Goal: Information Seeking & Learning: Learn about a topic

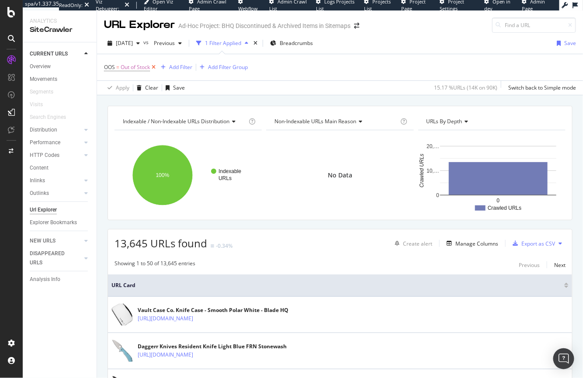
click at [155, 69] on icon at bounding box center [153, 67] width 7 height 9
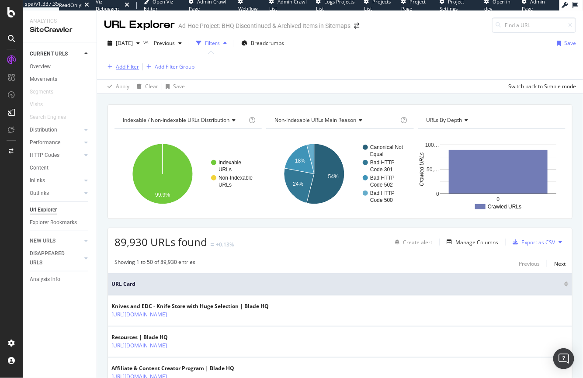
click at [128, 68] on div "Add Filter" at bounding box center [127, 66] width 23 height 7
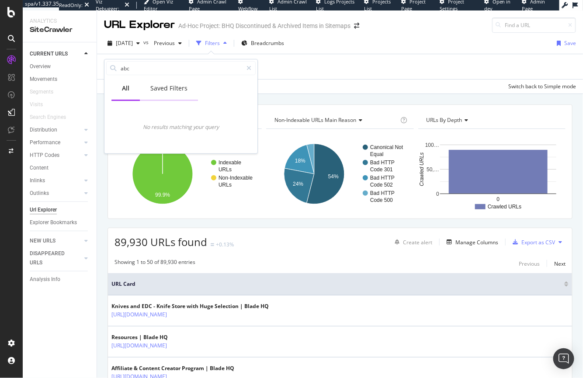
type input "abc"
click at [173, 83] on div "Saved Filters" at bounding box center [169, 89] width 58 height 24
click at [125, 84] on div "All" at bounding box center [125, 88] width 7 height 9
click at [246, 66] on icon at bounding box center [248, 68] width 5 height 6
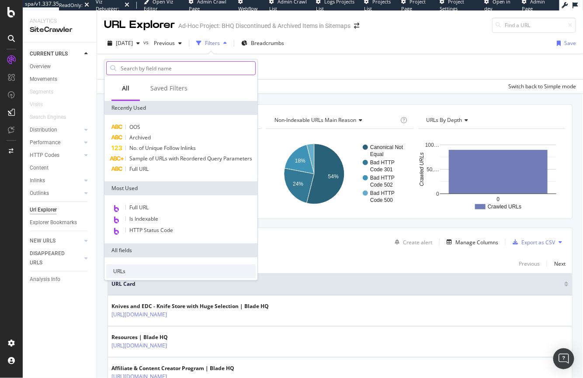
click at [148, 71] on input "text" at bounding box center [187, 68] width 135 height 13
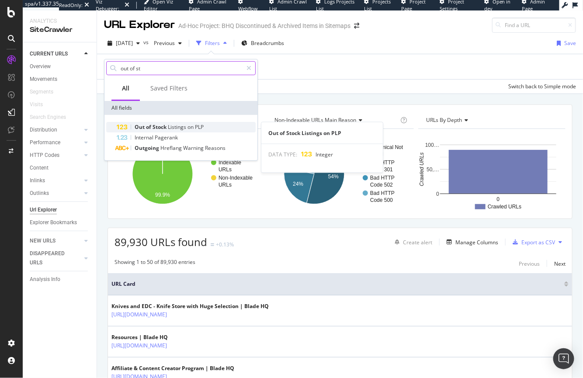
type input "out of st"
click at [163, 125] on span "Stock" at bounding box center [160, 126] width 15 height 7
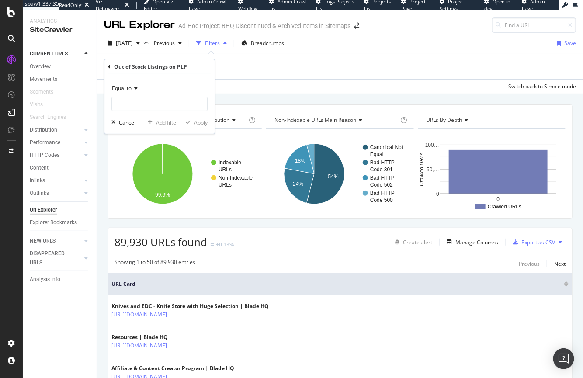
click at [132, 89] on span "Equal to" at bounding box center [122, 87] width 20 height 7
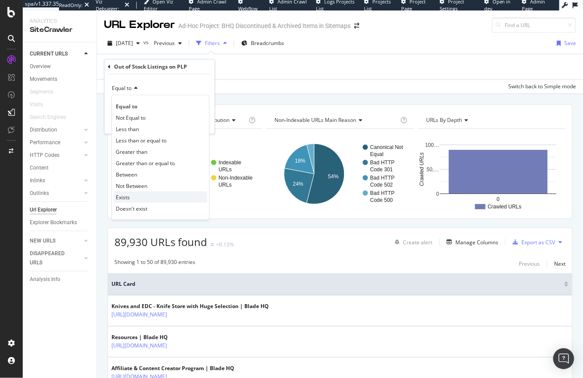
click at [132, 197] on div "Exists" at bounding box center [161, 196] width 94 height 11
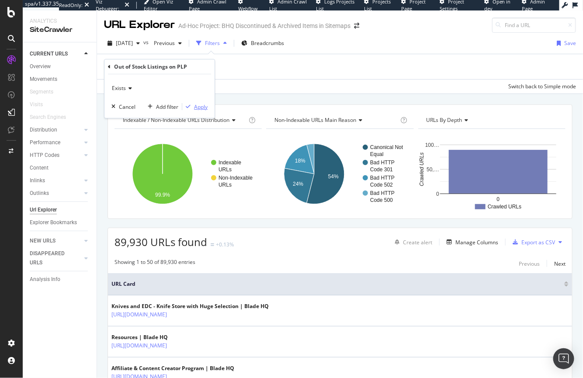
click at [201, 108] on div "Apply" at bounding box center [201, 106] width 14 height 7
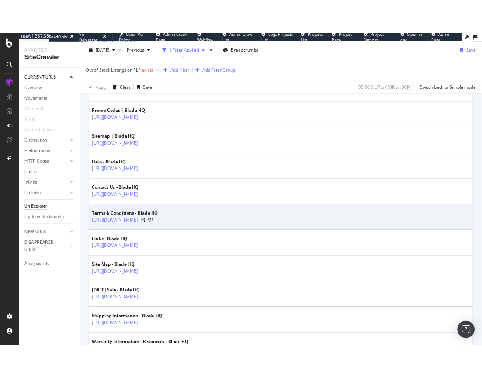
scroll to position [309, 0]
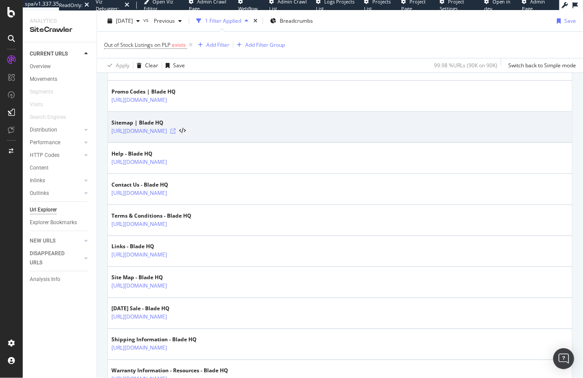
click at [176, 129] on icon at bounding box center [172, 130] width 5 height 5
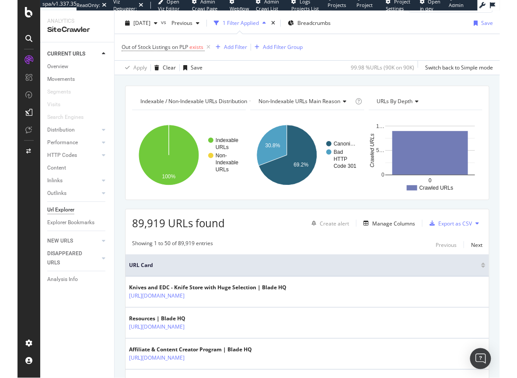
scroll to position [0, 0]
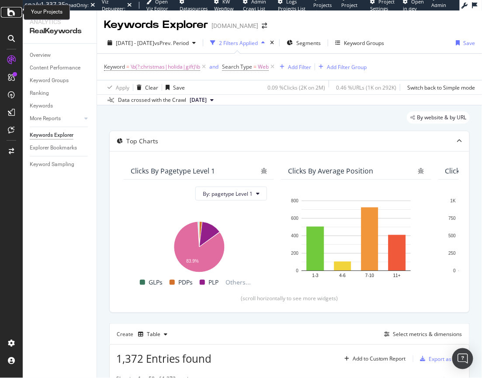
click at [9, 12] on icon at bounding box center [11, 12] width 8 height 10
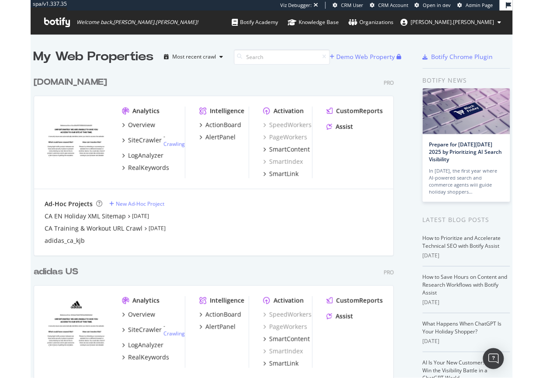
scroll to position [62, 0]
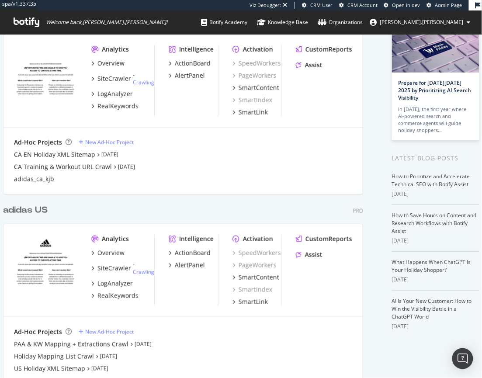
click at [3, 249] on div "Analytics Overview SiteCrawler - Crawling LogAnalyzer RealKeywords Intelligence…" at bounding box center [182, 270] width 359 height 93
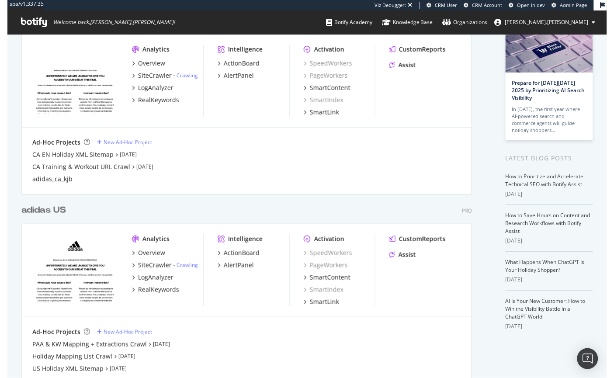
scroll to position [0, 0]
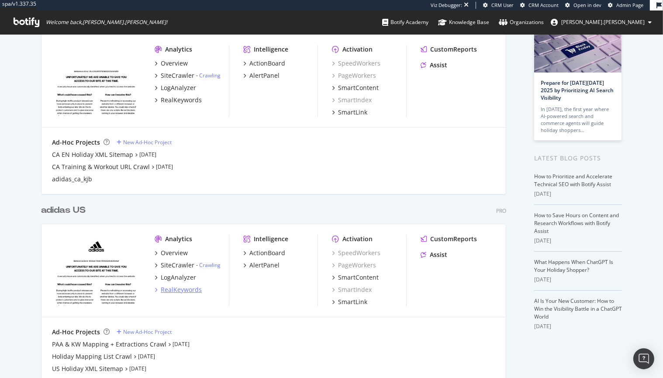
click at [185, 291] on div "RealKeywords" at bounding box center [181, 289] width 41 height 9
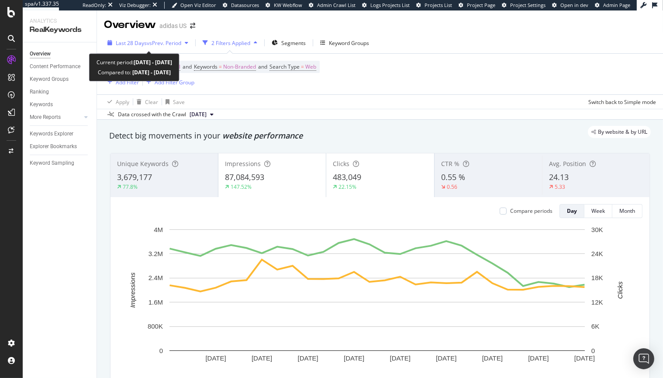
click at [167, 40] on span "vs Prev. Period" at bounding box center [164, 42] width 35 height 7
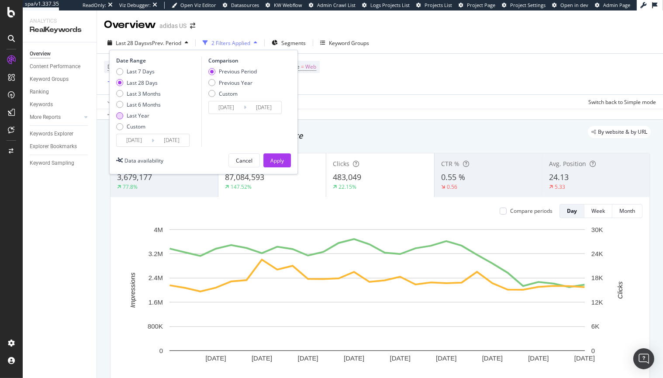
click at [117, 116] on div "Last Year" at bounding box center [119, 115] width 7 height 7
type input "2024/09/17"
type input "2023/09/18"
type input "2024/09/16"
click at [284, 160] on button "Apply" at bounding box center [278, 160] width 28 height 14
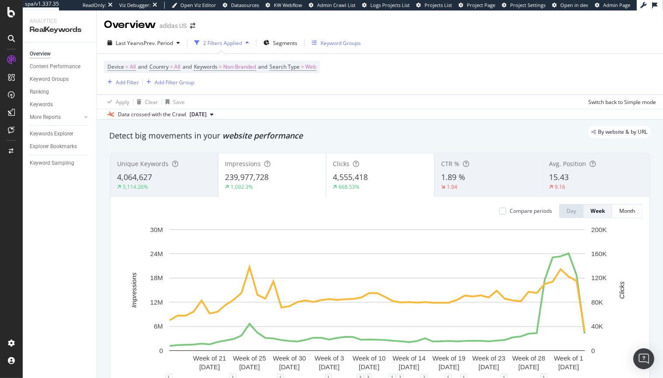
click at [322, 43] on div "Keyword Groups" at bounding box center [341, 42] width 40 height 7
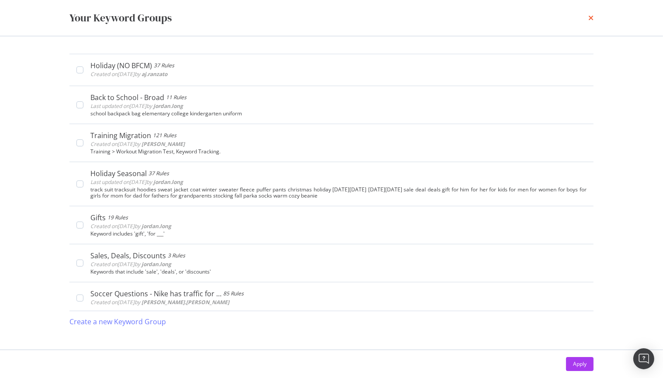
click at [482, 17] on icon "times" at bounding box center [591, 17] width 5 height 7
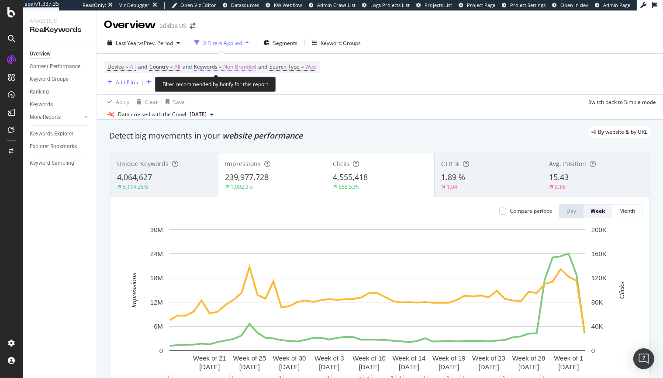
click at [246, 68] on span "Non-Branded" at bounding box center [239, 67] width 33 height 12
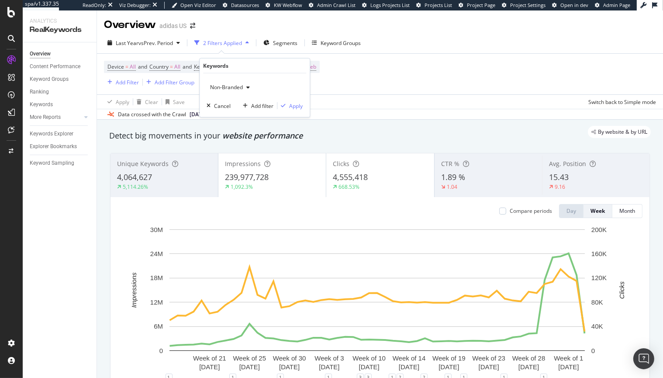
click at [224, 87] on span "Non-Branded" at bounding box center [225, 86] width 36 height 7
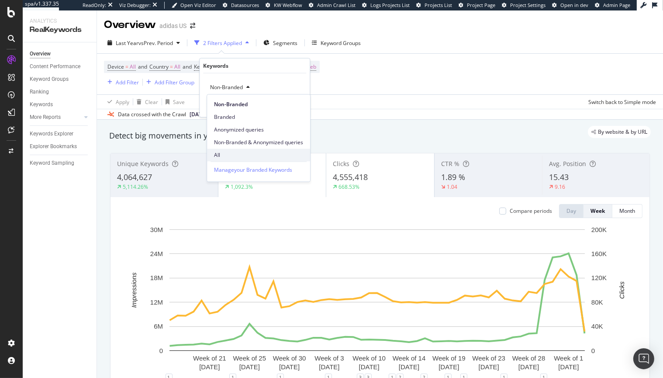
click at [238, 153] on span "All" at bounding box center [258, 155] width 89 height 8
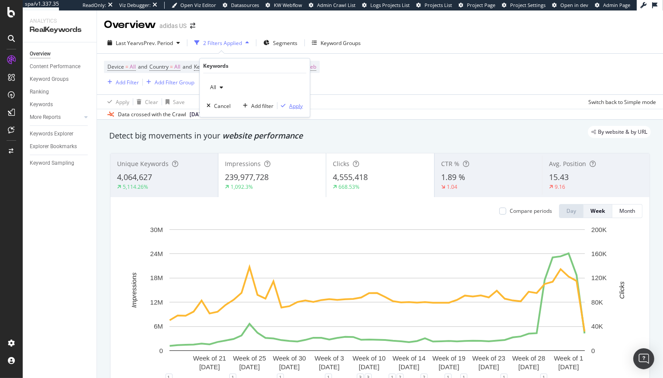
click at [293, 103] on div "Apply" at bounding box center [296, 105] width 14 height 7
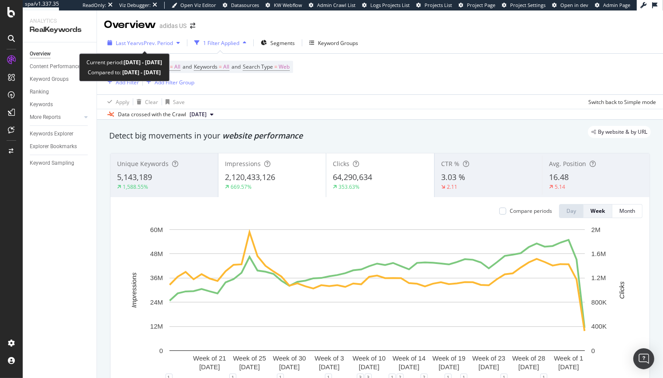
click at [147, 46] on span "vs Prev. Period" at bounding box center [156, 42] width 35 height 7
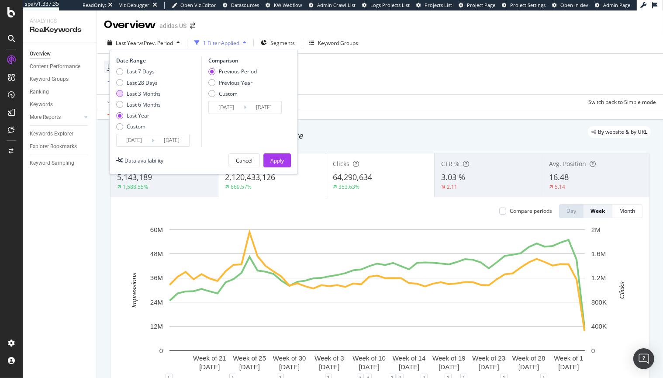
click at [117, 93] on div "Last 3 Months" at bounding box center [119, 93] width 7 height 7
type input "2025/06/17"
type input "2025/03/17"
type input "2025/06/16"
click at [208, 83] on div "Comparison Previous Period Previous Year Custom 2025/03/17 Navigate forward to …" at bounding box center [242, 102] width 83 height 90
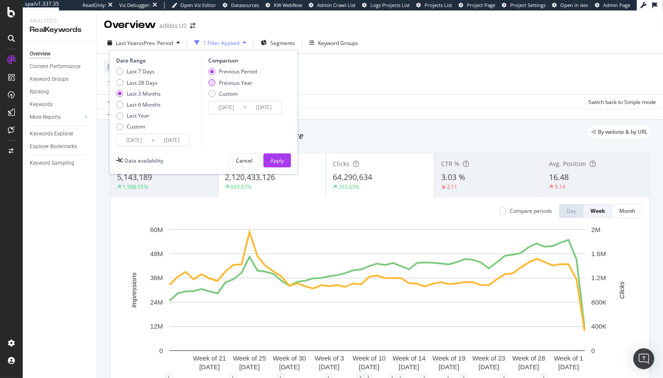
click at [210, 83] on div "Previous Year" at bounding box center [211, 82] width 7 height 7
type input "2024/06/18"
type input "2024/09/17"
click at [285, 165] on button "Apply" at bounding box center [278, 160] width 28 height 14
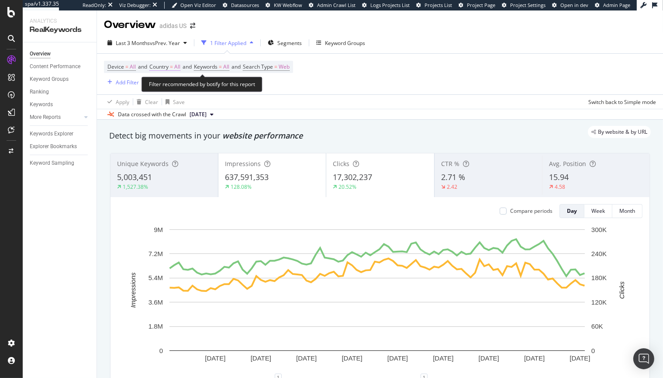
click at [164, 69] on span "Country" at bounding box center [158, 66] width 19 height 7
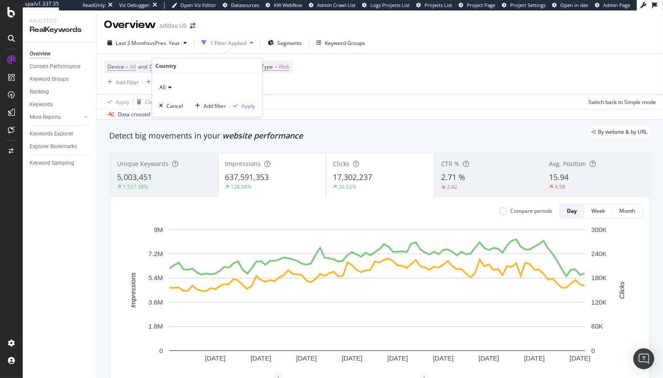
click at [164, 86] on span "All" at bounding box center [163, 86] width 6 height 7
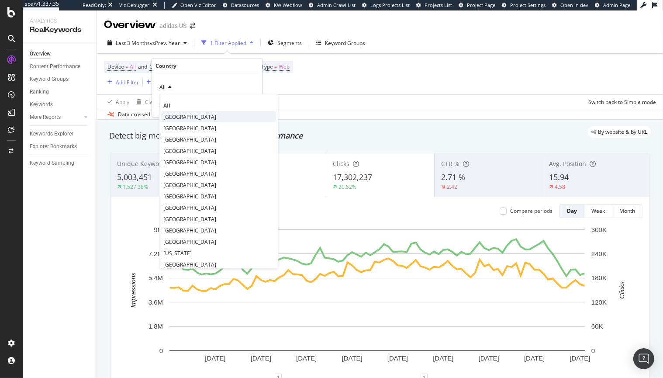
click at [169, 115] on span "United States of America" at bounding box center [189, 116] width 53 height 7
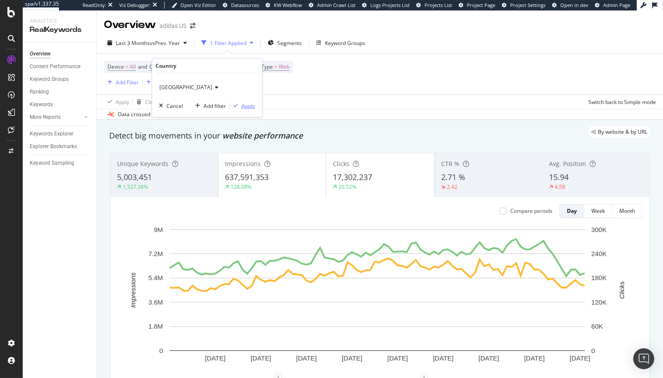
click at [250, 105] on div "Apply" at bounding box center [249, 105] width 14 height 7
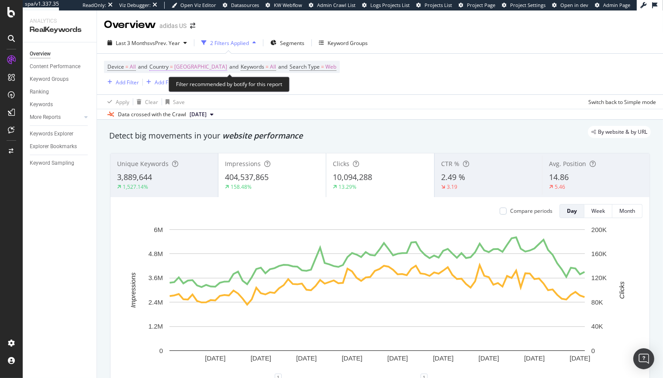
click at [221, 67] on span "United States of America" at bounding box center [200, 67] width 53 height 12
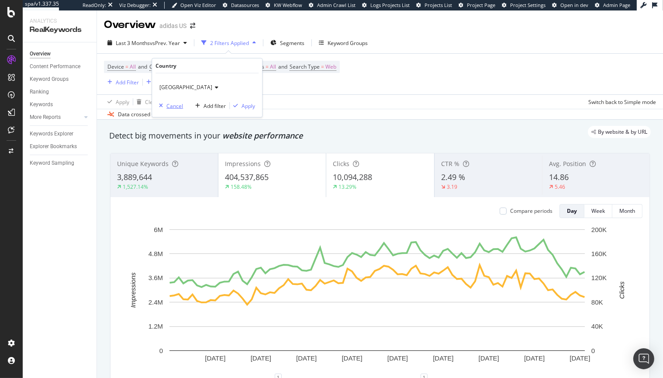
click at [164, 105] on div "button" at bounding box center [161, 105] width 11 height 5
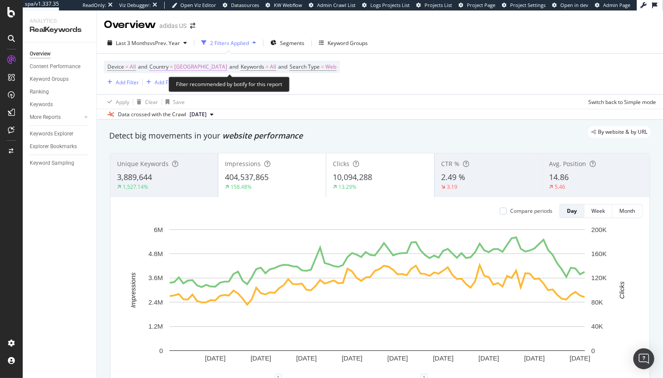
click at [188, 66] on span "United States of America" at bounding box center [200, 67] width 53 height 12
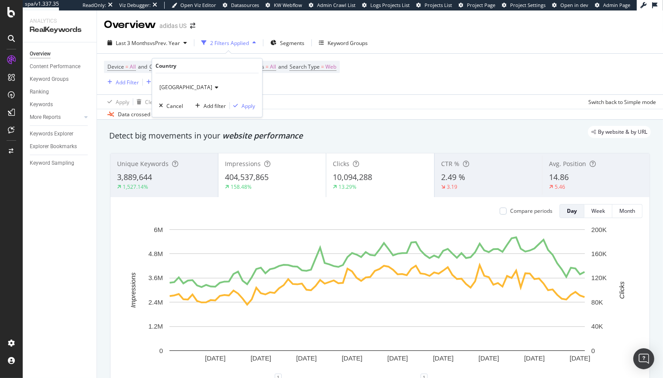
click at [219, 85] on icon at bounding box center [215, 87] width 6 height 5
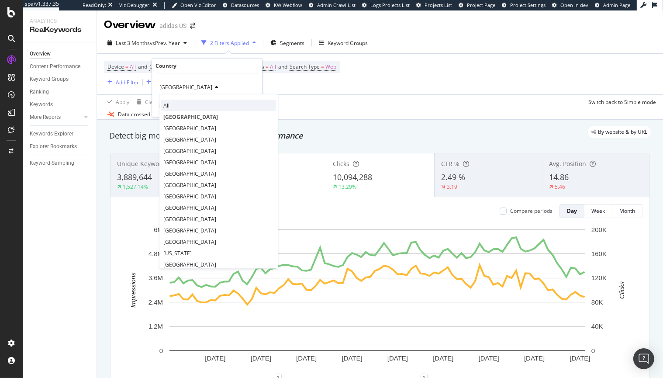
click at [184, 100] on div "All" at bounding box center [218, 105] width 115 height 11
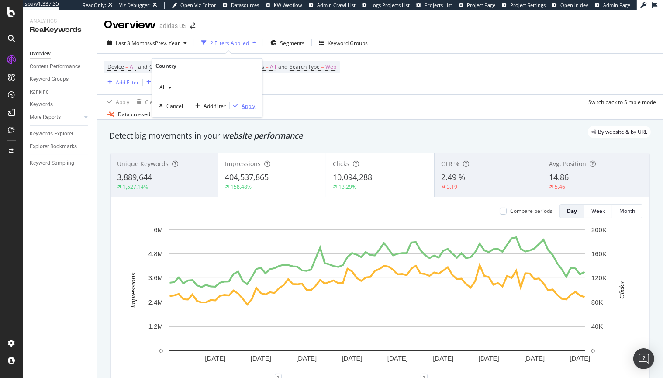
click at [249, 107] on div "Apply" at bounding box center [249, 105] width 14 height 7
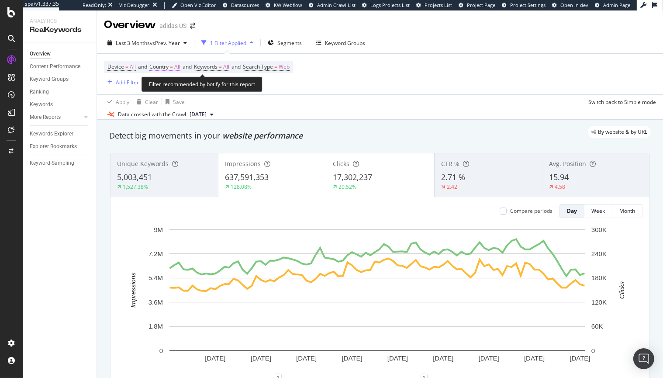
click at [162, 66] on span "Country" at bounding box center [158, 66] width 19 height 7
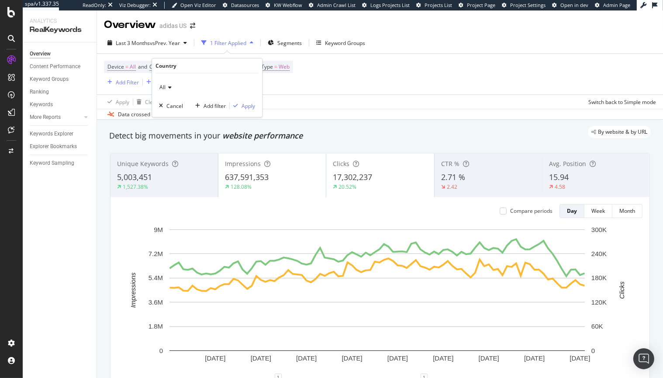
click at [169, 84] on div "All" at bounding box center [207, 87] width 96 height 14
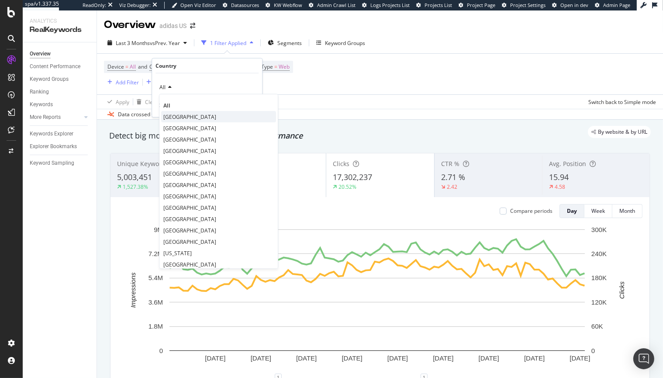
click at [180, 117] on span "United States of America" at bounding box center [189, 116] width 53 height 7
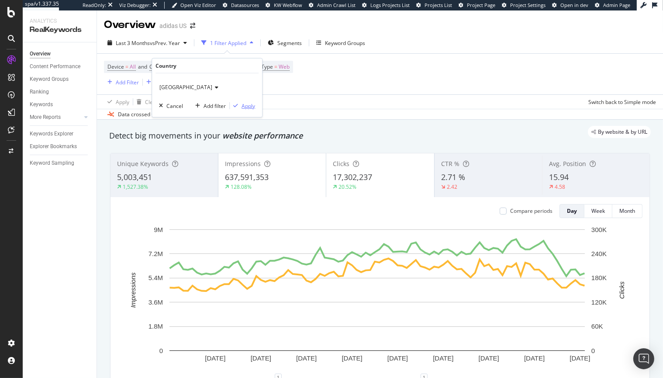
click at [247, 104] on div "Apply" at bounding box center [249, 105] width 14 height 7
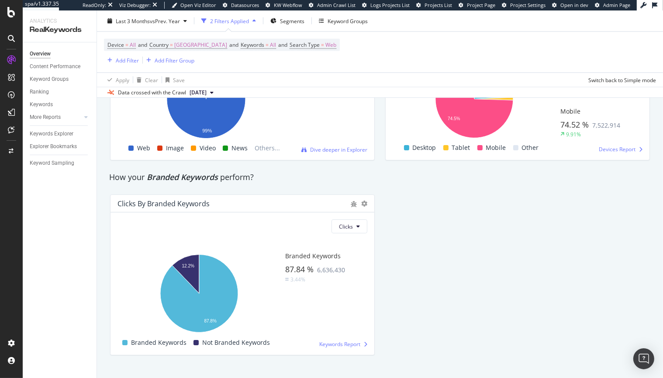
scroll to position [1586, 0]
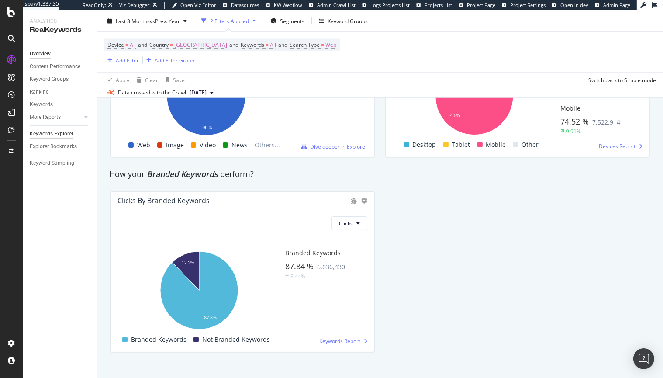
click at [45, 133] on div "Keywords Explorer" at bounding box center [52, 133] width 44 height 9
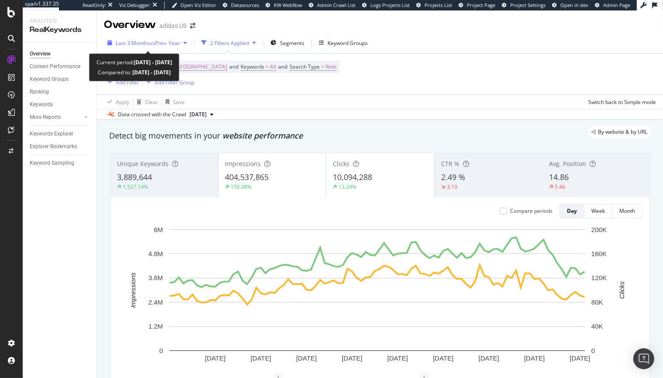
click at [157, 44] on span "vs Prev. Year" at bounding box center [165, 42] width 30 height 7
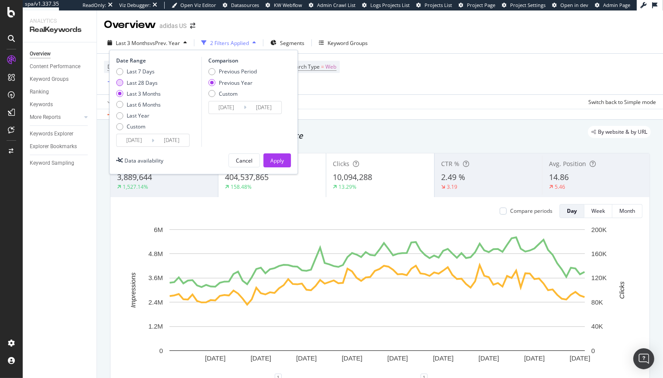
click at [121, 84] on div "Last 28 Days" at bounding box center [119, 82] width 7 height 7
type input "2025/08/20"
type input "2024/08/21"
click at [271, 159] on div "Apply" at bounding box center [278, 160] width 14 height 7
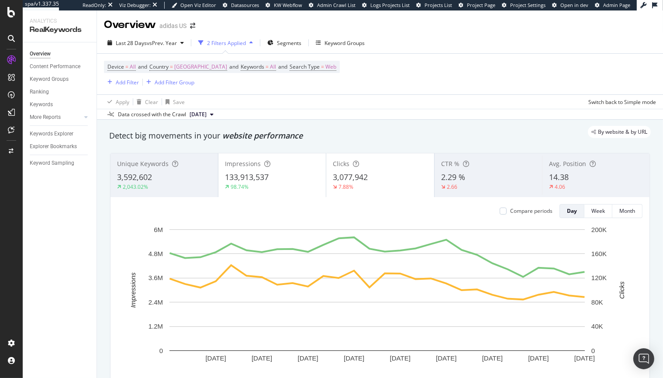
click at [390, 168] on div "Clicks 3,077,942 7.88%" at bounding box center [380, 175] width 108 height 39
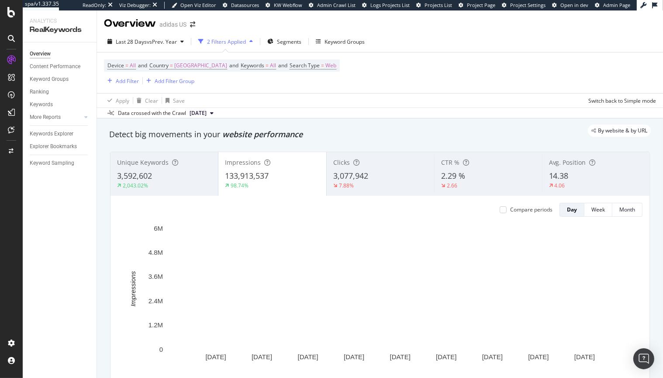
scroll to position [1, 0]
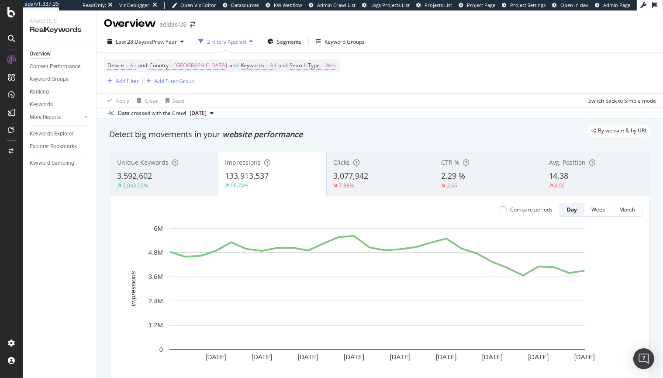
click at [364, 180] on span "3,077,942" at bounding box center [350, 175] width 35 height 10
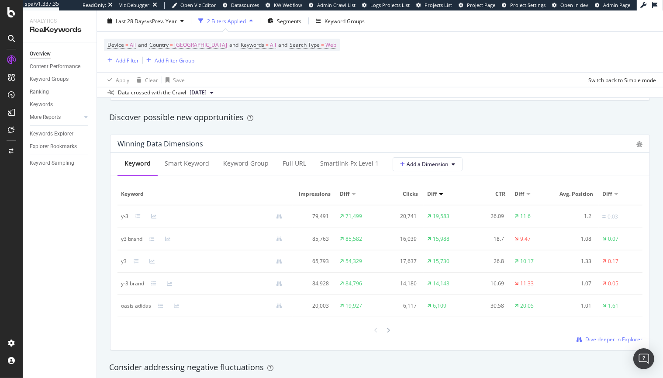
scroll to position [799, 0]
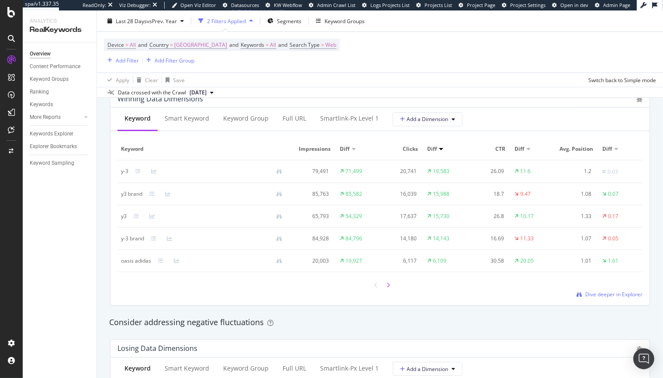
click at [387, 288] on icon at bounding box center [388, 285] width 3 height 5
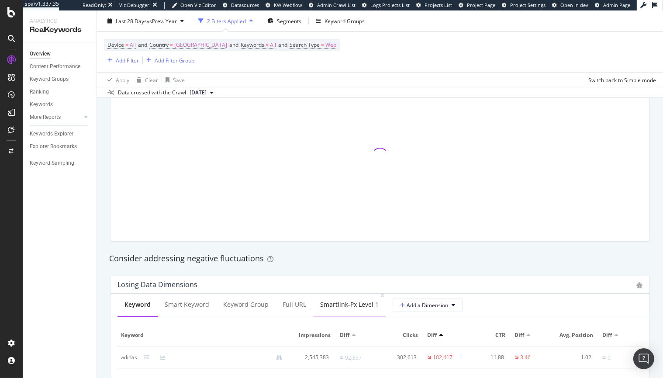
scroll to position [865, 0]
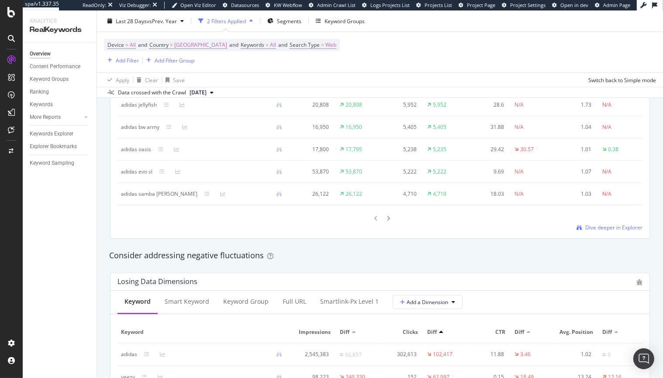
click at [387, 221] on icon at bounding box center [388, 218] width 3 height 5
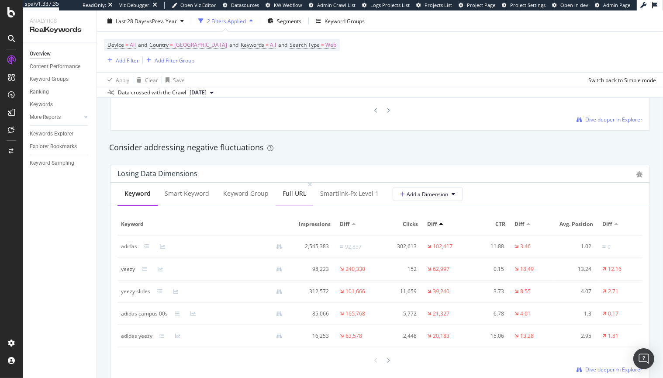
scroll to position [1028, 0]
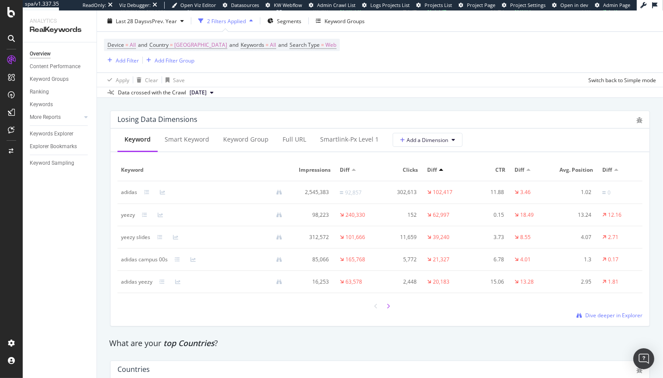
click at [387, 309] on icon at bounding box center [388, 306] width 3 height 5
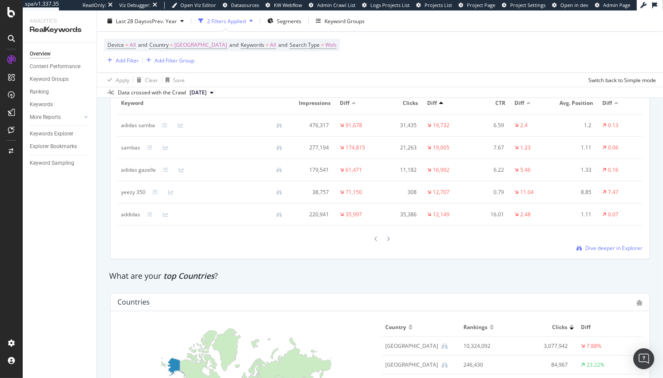
scroll to position [1087, 0]
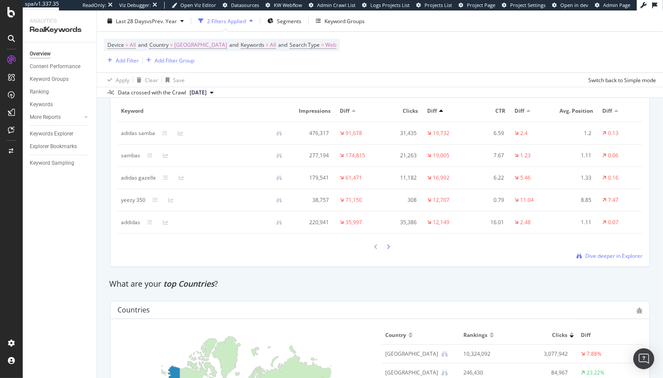
click at [385, 253] on div at bounding box center [389, 247] width 8 height 12
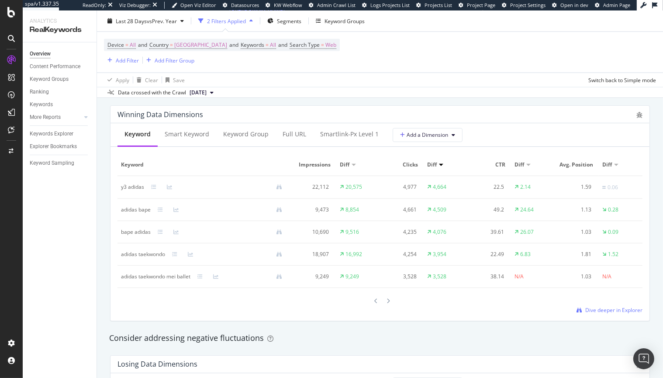
scroll to position [804, 0]
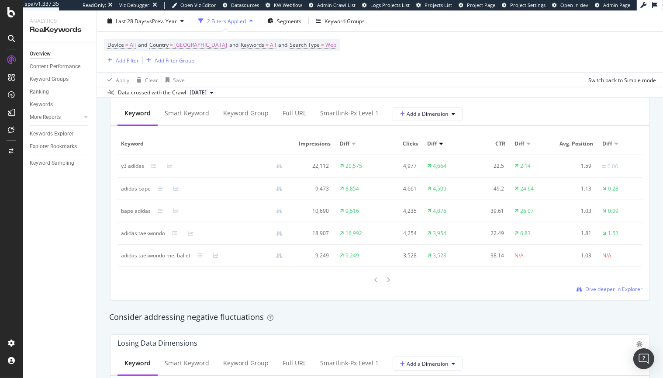
click at [121, 167] on div "y3 adidas" at bounding box center [132, 166] width 23 height 8
drag, startPoint x: 121, startPoint y: 167, endPoint x: 133, endPoint y: 166, distance: 12.2
click at [133, 166] on div "y3 adidas" at bounding box center [132, 166] width 23 height 8
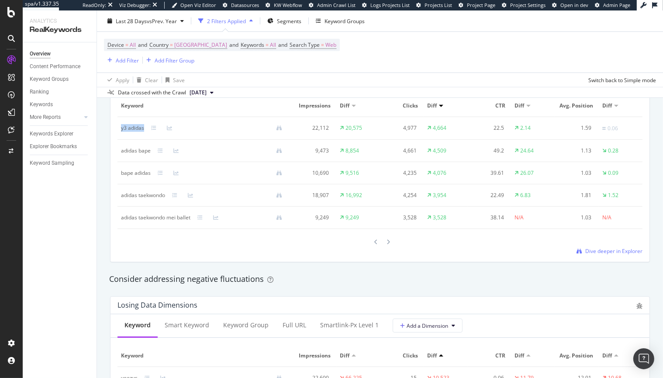
scroll to position [846, 0]
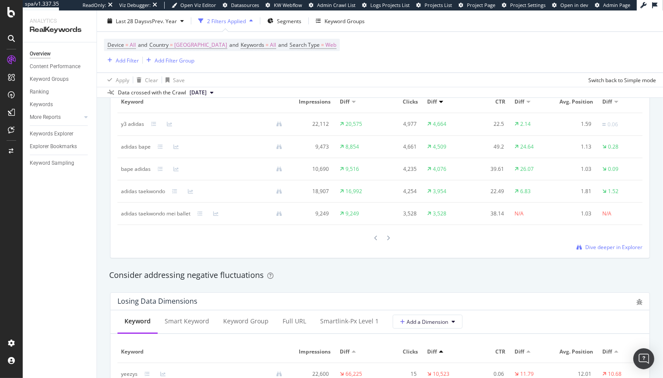
click at [127, 146] on div "adidas bape" at bounding box center [136, 147] width 30 height 8
drag, startPoint x: 127, startPoint y: 146, endPoint x: 142, endPoint y: 148, distance: 15.4
click at [142, 148] on div "adidas bape" at bounding box center [136, 147] width 30 height 8
click at [129, 170] on div "bape adidas" at bounding box center [136, 169] width 30 height 8
drag, startPoint x: 129, startPoint y: 170, endPoint x: 142, endPoint y: 169, distance: 13.6
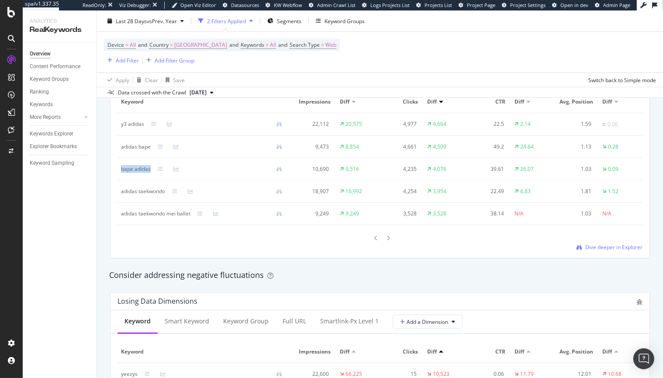
click at [142, 169] on div "bape adidas" at bounding box center [136, 169] width 30 height 8
click at [128, 190] on div "adidas taekwondo" at bounding box center [143, 191] width 44 height 8
drag, startPoint x: 128, startPoint y: 190, endPoint x: 158, endPoint y: 188, distance: 29.3
click at [158, 188] on div "adidas taekwondo" at bounding box center [143, 191] width 44 height 8
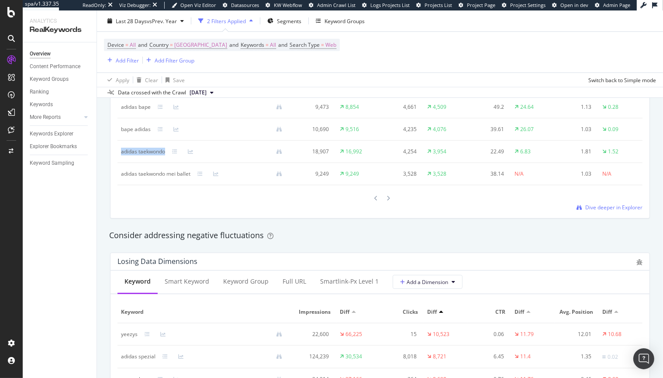
scroll to position [889, 0]
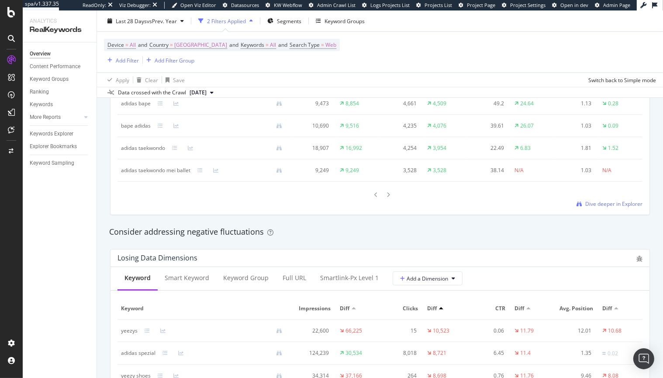
click at [125, 172] on div "adidas taekwondo mei ballet" at bounding box center [155, 171] width 69 height 8
drag, startPoint x: 125, startPoint y: 172, endPoint x: 182, endPoint y: 169, distance: 56.9
click at [182, 169] on div "adidas taekwondo mei ballet" at bounding box center [155, 171] width 69 height 8
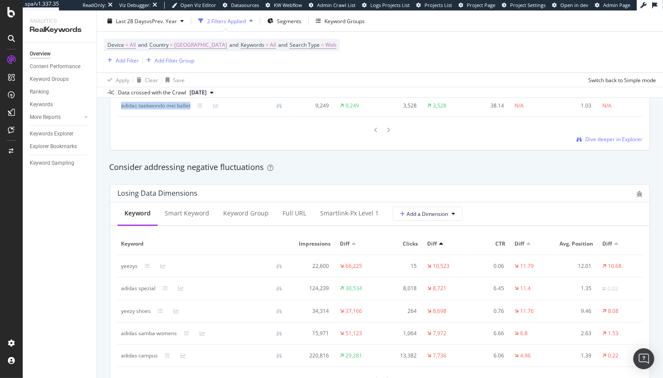
scroll to position [1039, 0]
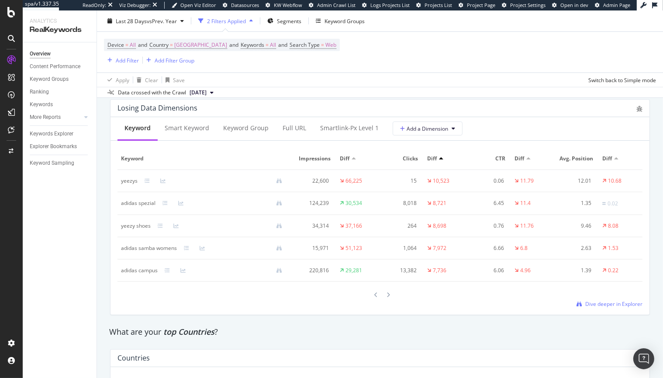
click at [131, 185] on div "yeezys" at bounding box center [129, 181] width 17 height 8
drag, startPoint x: 131, startPoint y: 189, endPoint x: 137, endPoint y: 197, distance: 10.3
click at [137, 192] on td "yeezys" at bounding box center [205, 181] width 175 height 22
click at [130, 207] on div "adidas spezial" at bounding box center [138, 203] width 35 height 8
drag, startPoint x: 130, startPoint y: 210, endPoint x: 149, endPoint y: 208, distance: 18.5
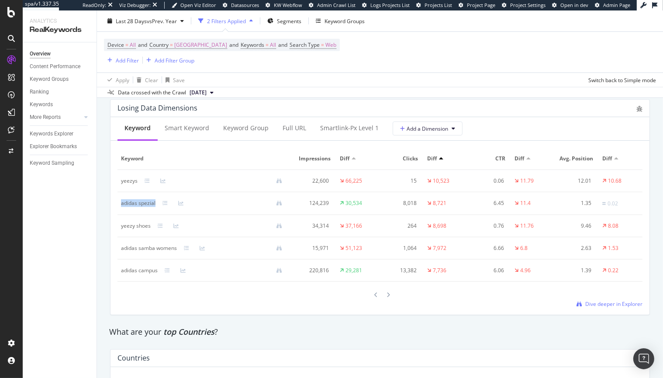
click at [149, 207] on div "adidas spezial" at bounding box center [138, 203] width 35 height 8
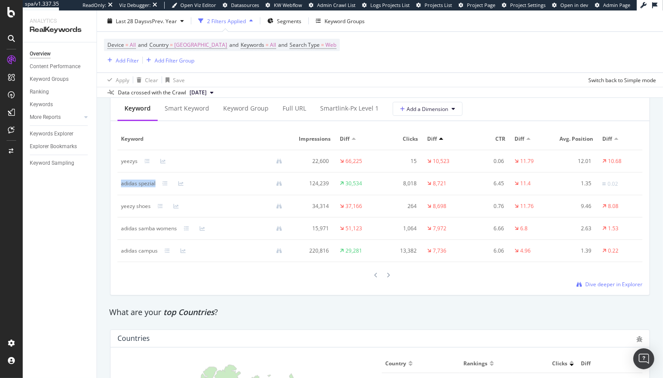
scroll to position [1073, 0]
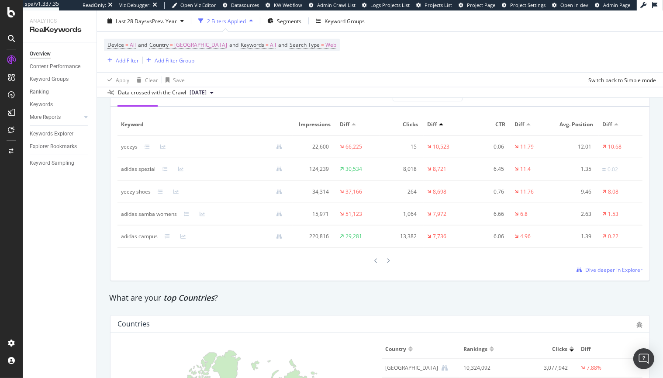
click at [122, 196] on div "yeezy shoes" at bounding box center [136, 192] width 30 height 8
drag, startPoint x: 122, startPoint y: 197, endPoint x: 146, endPoint y: 197, distance: 24.0
click at [146, 196] on div "yeezy shoes" at bounding box center [136, 192] width 30 height 8
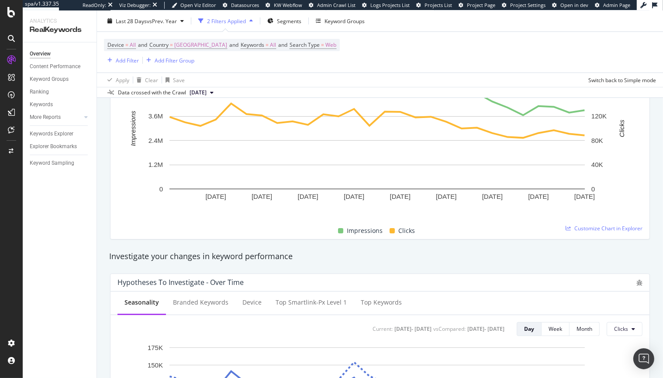
scroll to position [0, 0]
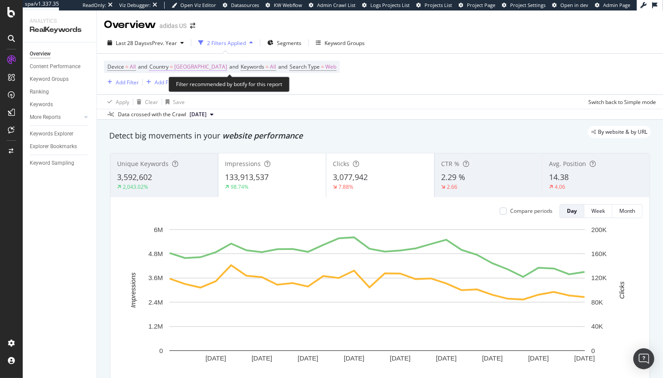
click at [205, 66] on span "United States of America" at bounding box center [200, 67] width 53 height 12
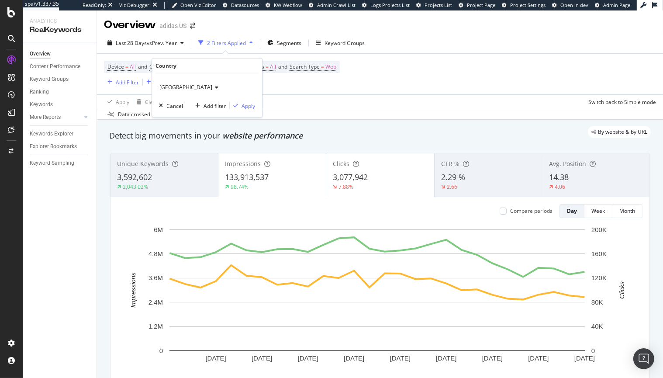
click at [219, 86] on icon at bounding box center [215, 87] width 6 height 5
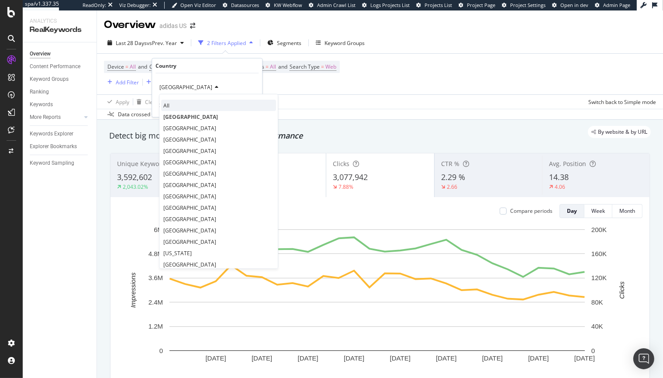
click at [181, 104] on div "All" at bounding box center [218, 105] width 115 height 11
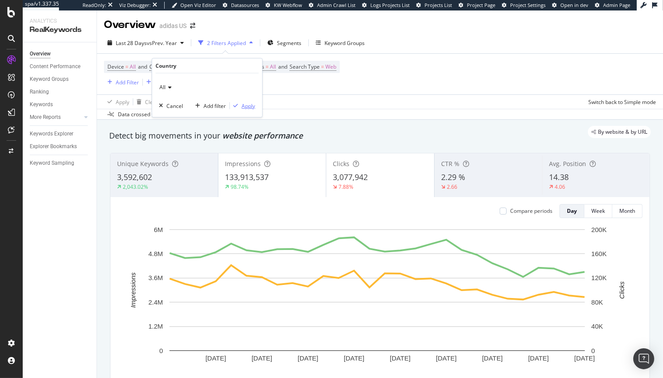
click at [253, 106] on div "Apply" at bounding box center [249, 105] width 14 height 7
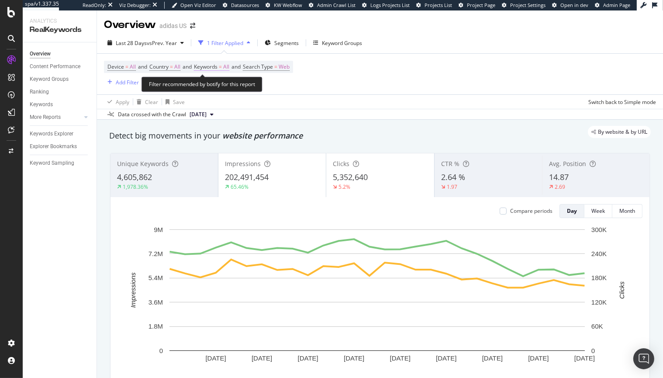
click at [222, 69] on span "=" at bounding box center [220, 66] width 3 height 7
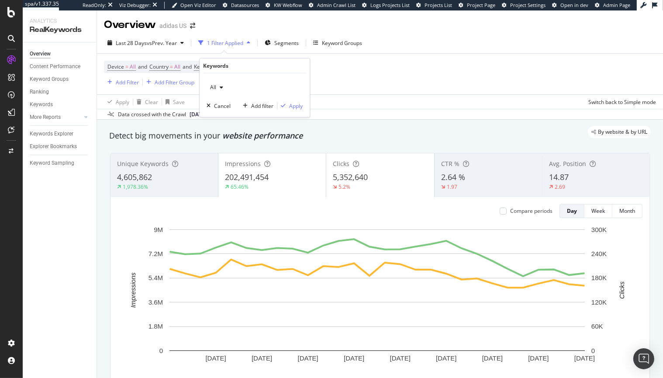
click at [215, 87] on span "All" at bounding box center [212, 86] width 10 height 7
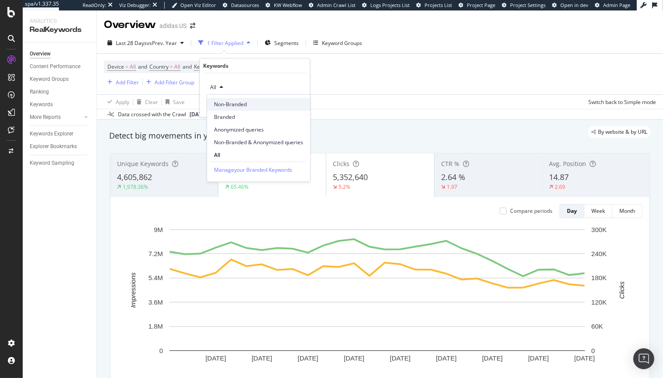
click at [226, 107] on span "Non-Branded" at bounding box center [258, 105] width 89 height 8
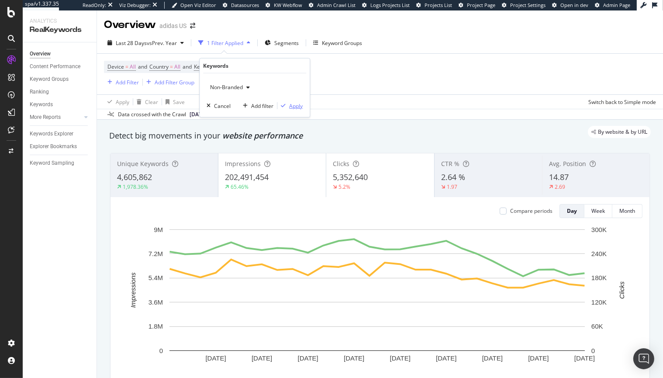
click at [293, 104] on div "Apply" at bounding box center [296, 105] width 14 height 7
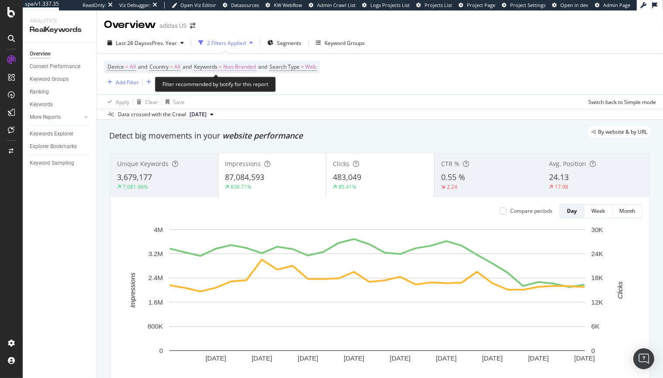
click at [247, 67] on span "Non-Branded" at bounding box center [239, 67] width 33 height 12
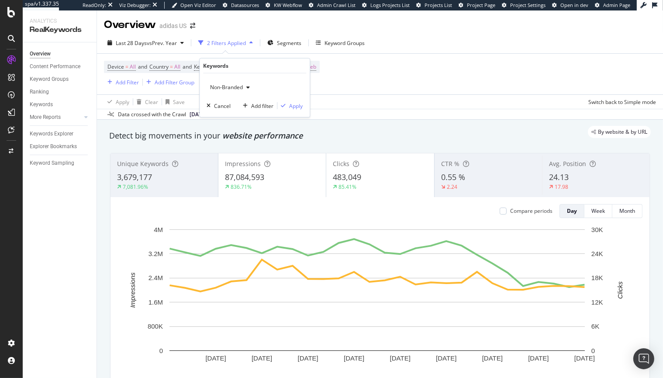
click at [234, 85] on span "Non-Branded" at bounding box center [225, 86] width 36 height 7
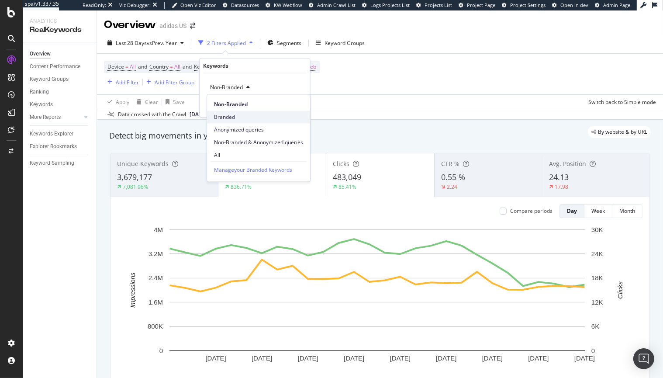
click at [227, 114] on span "Branded" at bounding box center [258, 117] width 89 height 8
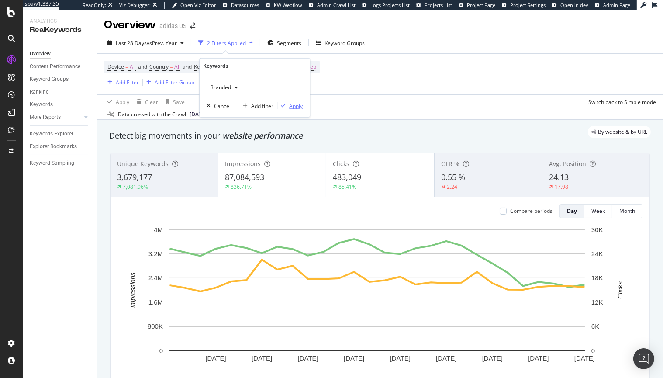
click at [296, 106] on div "Apply" at bounding box center [296, 105] width 14 height 7
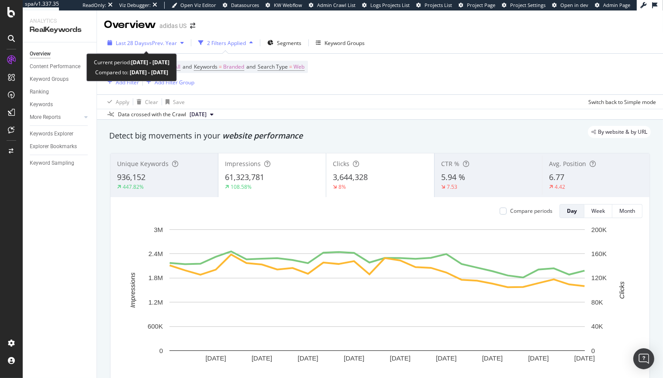
click at [168, 43] on span "vs Prev. Year" at bounding box center [162, 42] width 30 height 7
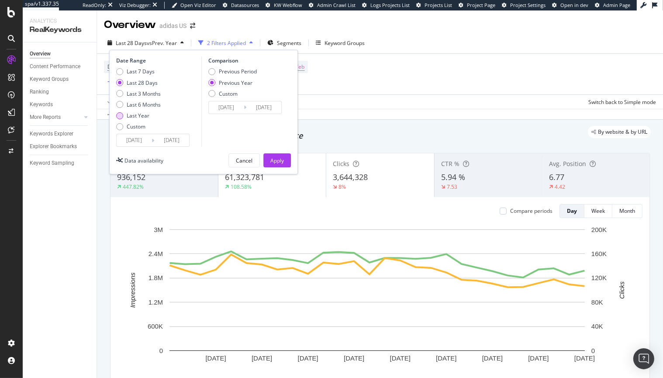
click at [120, 117] on div "Last Year" at bounding box center [119, 115] width 7 height 7
type input "2024/09/17"
type input "2023/09/19"
click at [275, 163] on div "Apply" at bounding box center [278, 160] width 14 height 7
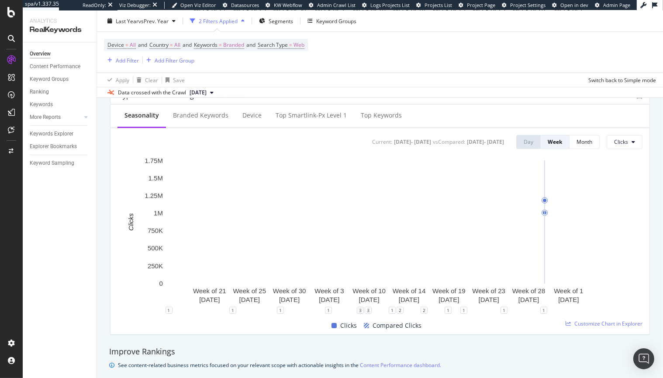
scroll to position [350, 0]
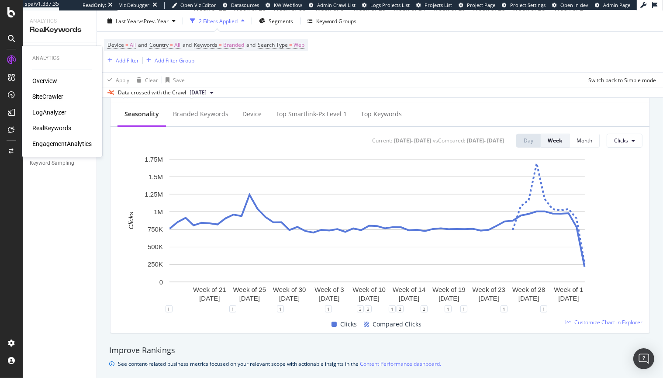
click at [42, 98] on div "SiteCrawler" at bounding box center [47, 96] width 31 height 9
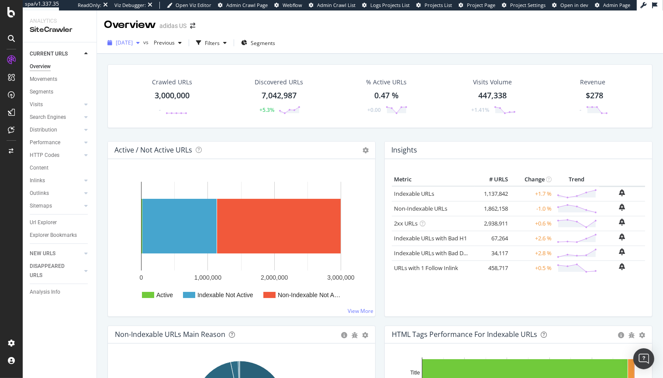
click at [133, 43] on span "2025 Sep. 9th" at bounding box center [124, 42] width 17 height 7
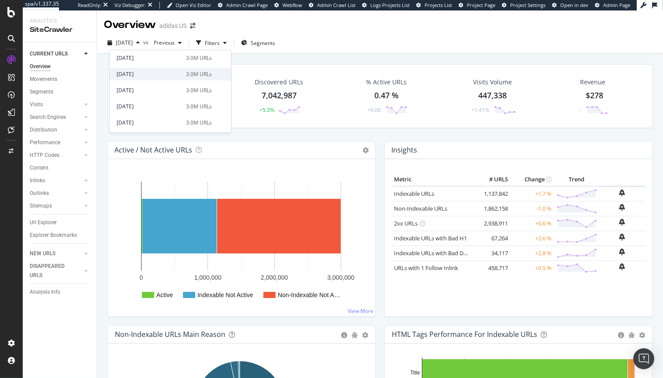
scroll to position [483, 0]
click at [135, 122] on div "2023 Aug. 25th" at bounding box center [149, 123] width 64 height 8
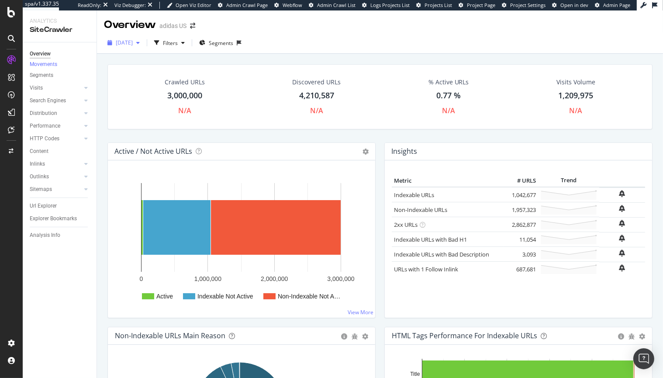
click at [143, 43] on div "button" at bounding box center [138, 42] width 10 height 5
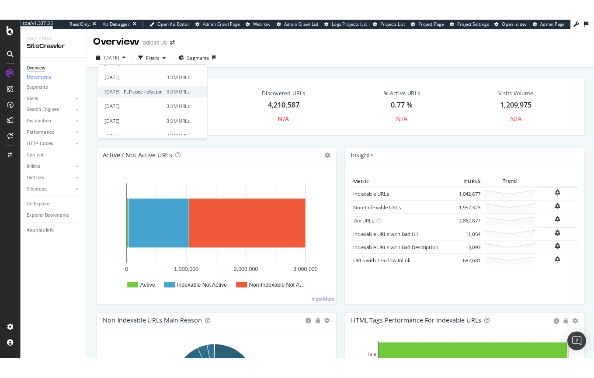
scroll to position [317, 0]
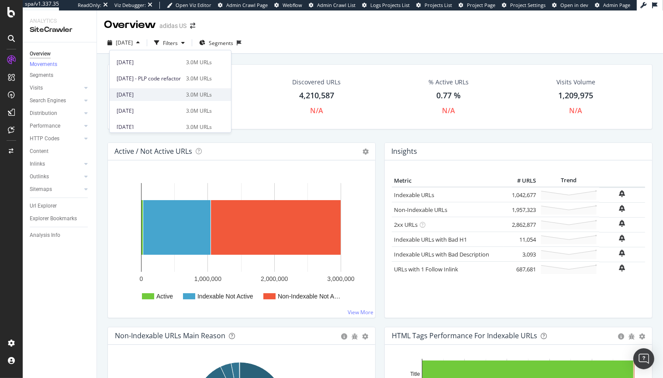
click at [143, 95] on div "2024 Aug. 27th" at bounding box center [149, 95] width 64 height 8
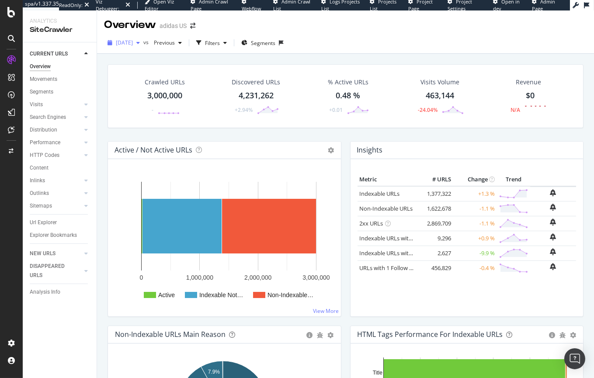
click at [133, 42] on span "2024 Aug. 27th" at bounding box center [124, 42] width 17 height 7
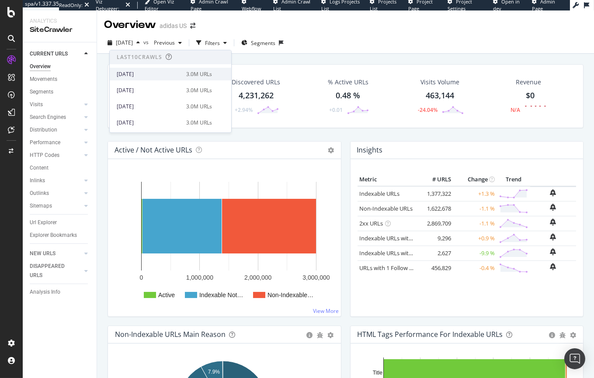
click at [144, 71] on div "2025 Sep. 9th" at bounding box center [149, 74] width 64 height 8
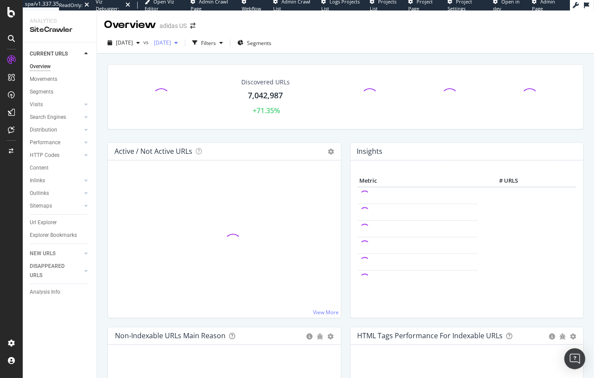
click at [171, 44] on span "2024 Jul. 26th" at bounding box center [160, 42] width 21 height 7
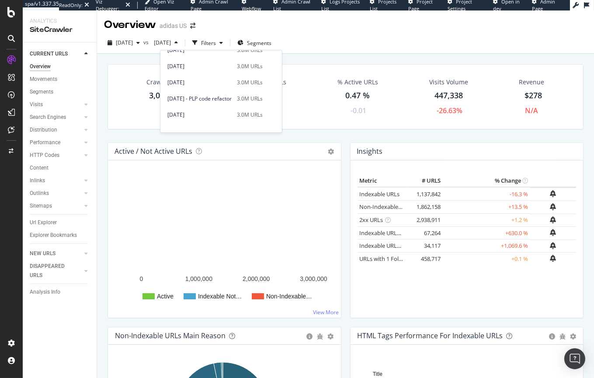
scroll to position [298, 0]
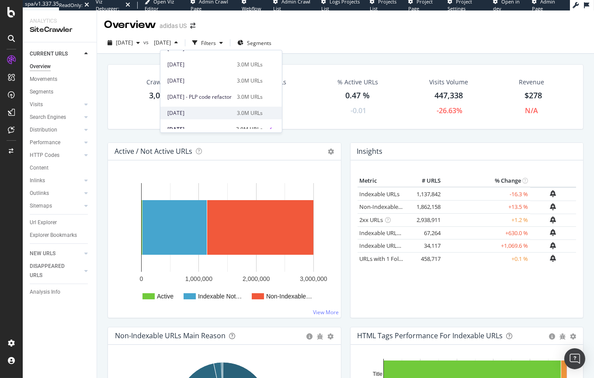
click at [232, 111] on div "2024 Aug. 27th" at bounding box center [199, 113] width 64 height 8
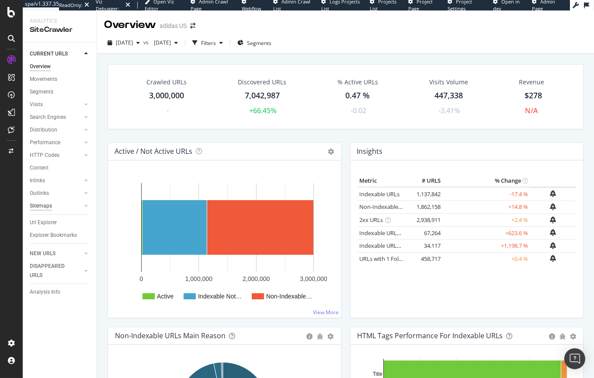
click at [45, 207] on div "Sitemaps" at bounding box center [41, 205] width 22 height 9
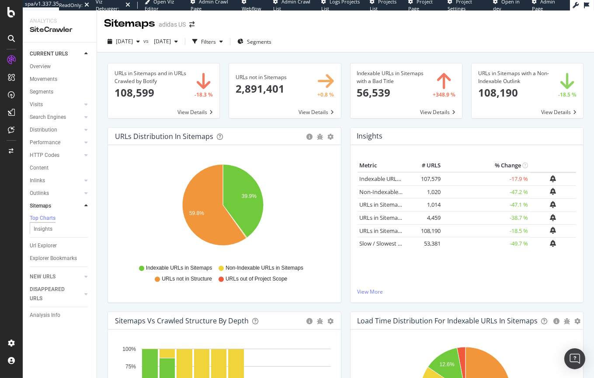
scroll to position [1, 0]
click at [271, 39] on span "Segments" at bounding box center [259, 41] width 24 height 7
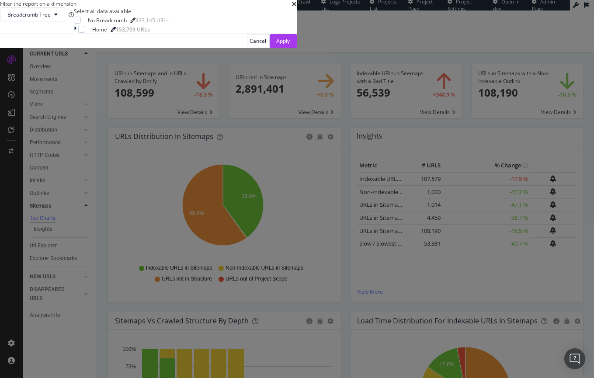
drag, startPoint x: 333, startPoint y: 31, endPoint x: 312, endPoint y: 35, distance: 20.8
click at [333, 32] on div "Filter the report on a dimension Breadcrumb Tree Select all data available No B…" at bounding box center [297, 189] width 594 height 378
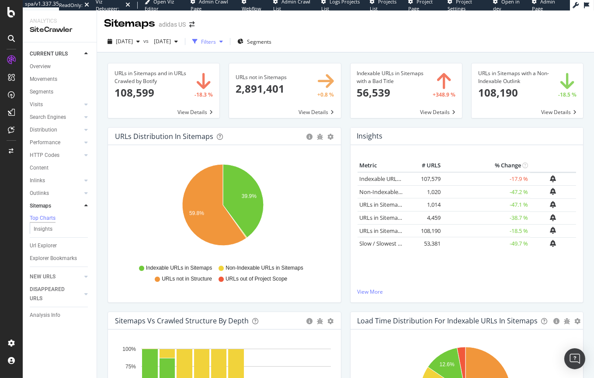
click at [216, 40] on div "Filters" at bounding box center [208, 41] width 15 height 7
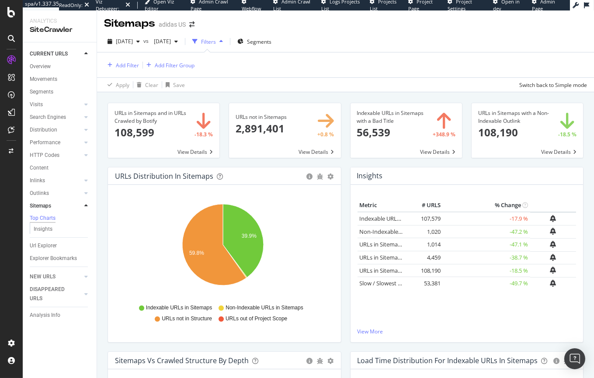
click at [127, 59] on div "Add Filter Add Filter Group" at bounding box center [345, 64] width 483 height 25
click at [127, 62] on div "Add Filter" at bounding box center [127, 65] width 23 height 7
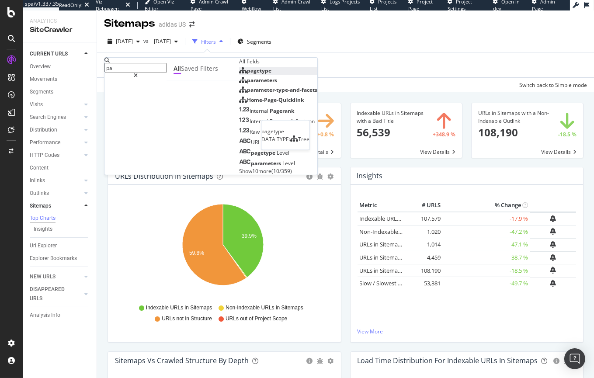
type input "pa"
click at [239, 74] on div "pagetype" at bounding box center [255, 70] width 32 height 7
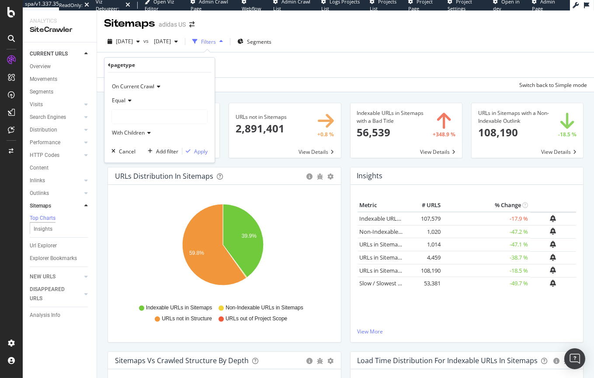
click at [130, 99] on icon at bounding box center [128, 100] width 6 height 5
click at [130, 100] on icon at bounding box center [128, 100] width 6 height 5
click at [152, 87] on span "On Current Crawl" at bounding box center [133, 86] width 42 height 7
click at [142, 119] on div at bounding box center [159, 117] width 95 height 14
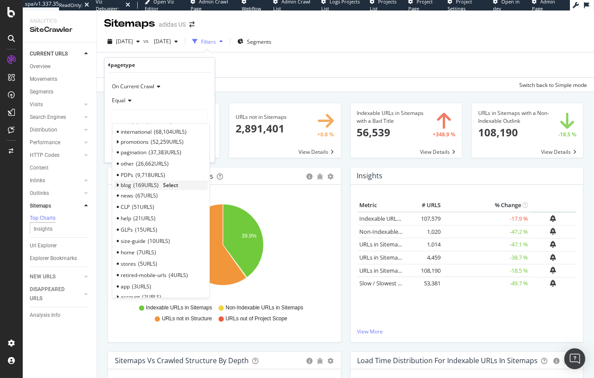
scroll to position [12, 0]
click at [137, 177] on span "9,718 URLS" at bounding box center [150, 175] width 30 height 7
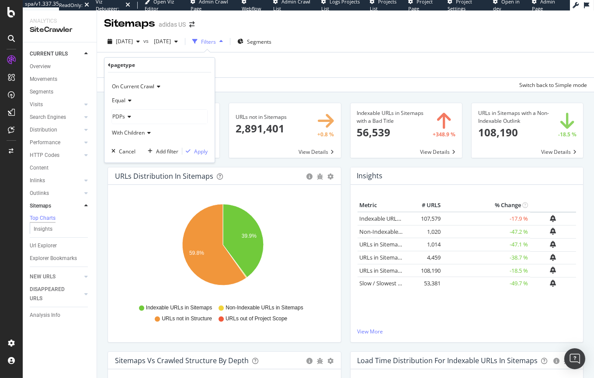
click at [148, 131] on icon at bounding box center [148, 132] width 6 height 5
click at [205, 150] on div "Apply" at bounding box center [201, 150] width 14 height 7
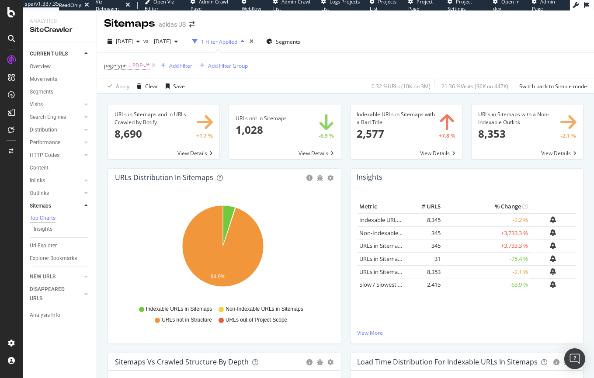
click at [268, 132] on span at bounding box center [284, 131] width 111 height 55
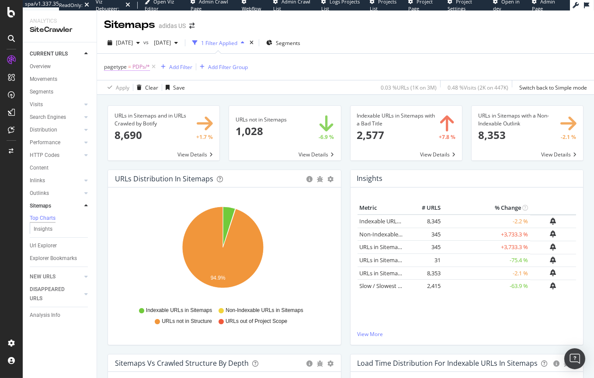
click at [133, 66] on span "PDPs/*" at bounding box center [140, 67] width 17 height 12
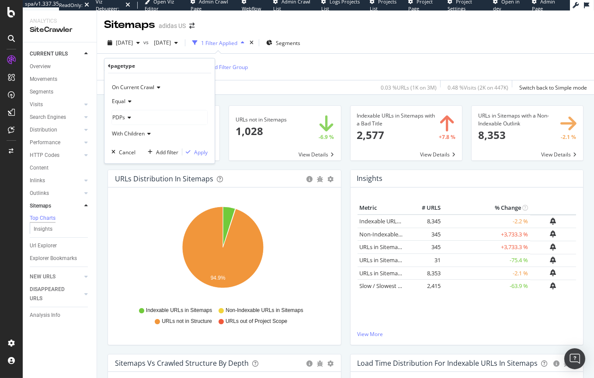
click at [150, 117] on div "PDPs" at bounding box center [159, 118] width 95 height 14
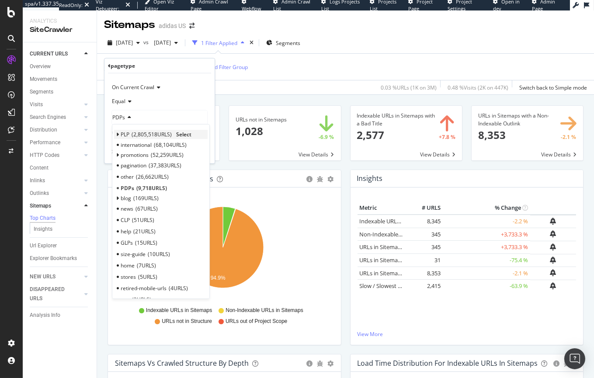
click at [131, 132] on div "PLP 2,805,518 URLS" at bounding box center [146, 134] width 51 height 7
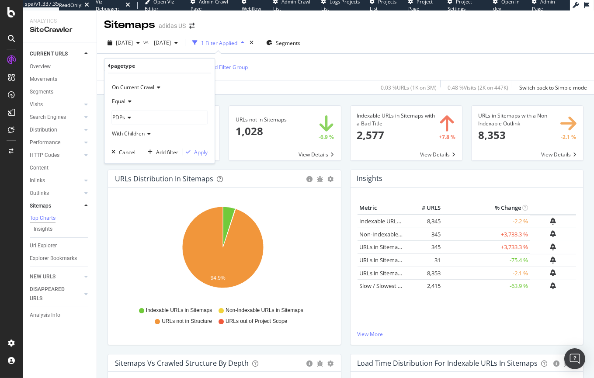
click at [170, 81] on div "On Current Crawl" at bounding box center [159, 87] width 96 height 14
click at [111, 67] on icon at bounding box center [109, 65] width 3 height 5
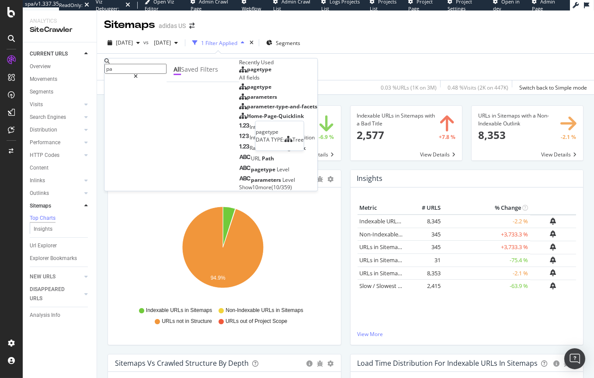
click at [247, 73] on span "pagetype" at bounding box center [259, 69] width 24 height 7
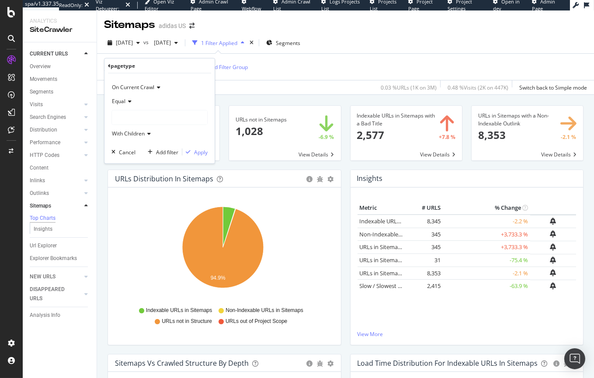
click at [131, 118] on div at bounding box center [159, 118] width 95 height 14
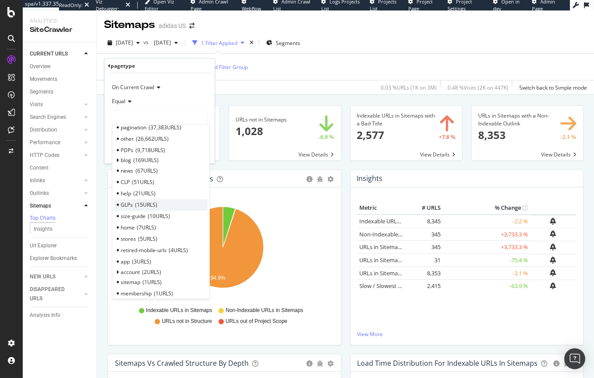
scroll to position [4, 0]
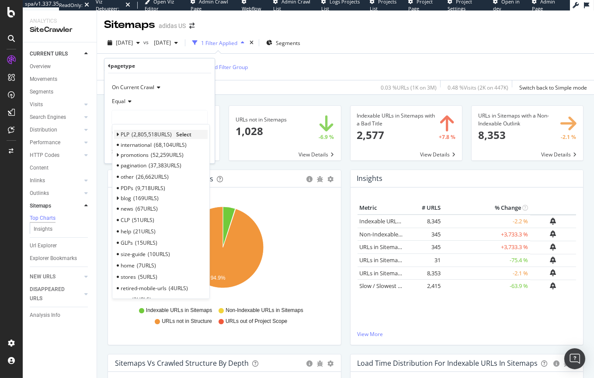
click at [134, 137] on span "2,805,518 URLS" at bounding box center [152, 134] width 40 height 7
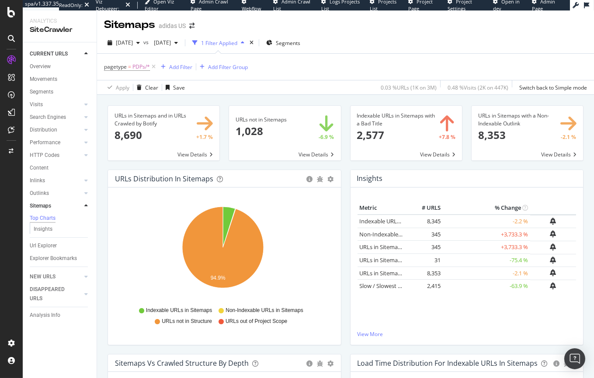
click at [316, 84] on div "Apply Clear Save 0.03 % URLs ( 1K on 3M ) 0.48 % Visits ( 2K on 447K ) Switch b…" at bounding box center [345, 87] width 497 height 14
click at [125, 67] on span "pagetype" at bounding box center [115, 66] width 23 height 7
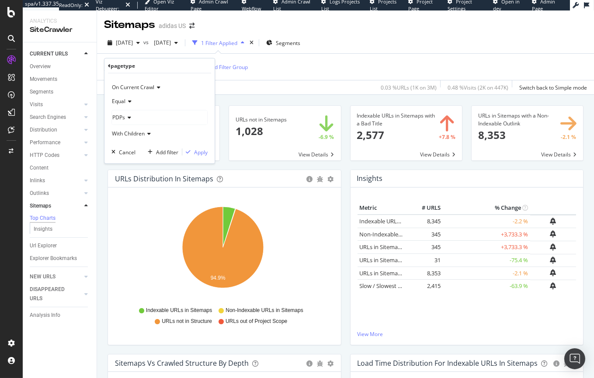
click at [135, 120] on div "PDPs" at bounding box center [159, 118] width 95 height 14
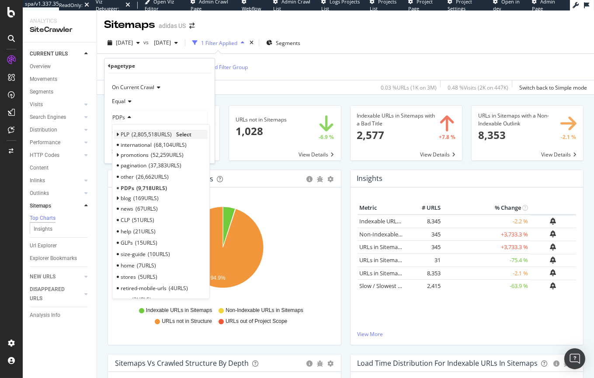
click at [133, 133] on span "2,805,518 URLS" at bounding box center [152, 134] width 40 height 7
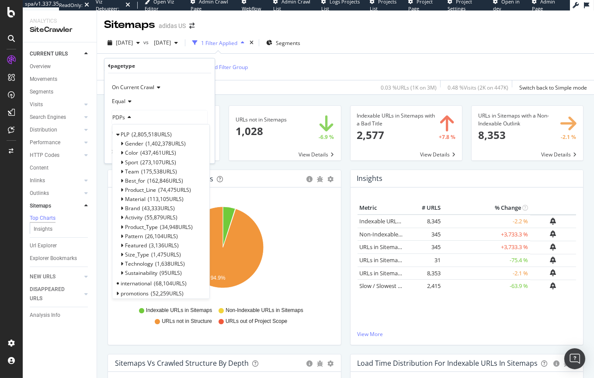
click at [241, 87] on div "Apply Clear Save 0.03 % URLs ( 1K on 3M ) 0.48 % Visits ( 2K on 447K ) Switch b…" at bounding box center [345, 87] width 497 height 14
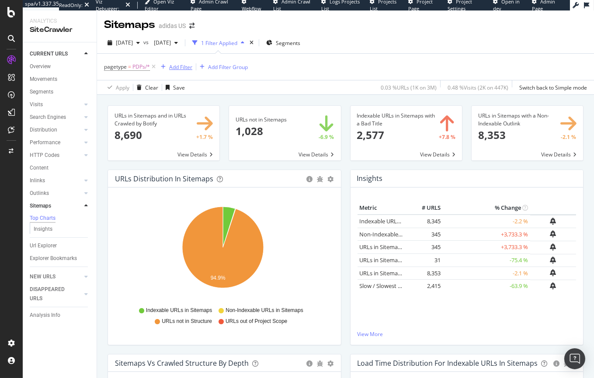
click at [175, 66] on div "Add Filter" at bounding box center [180, 66] width 23 height 7
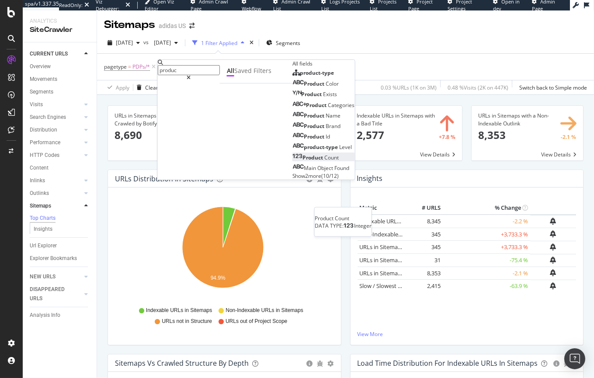
type input "produc"
click at [303, 161] on span "Product" at bounding box center [314, 157] width 22 height 7
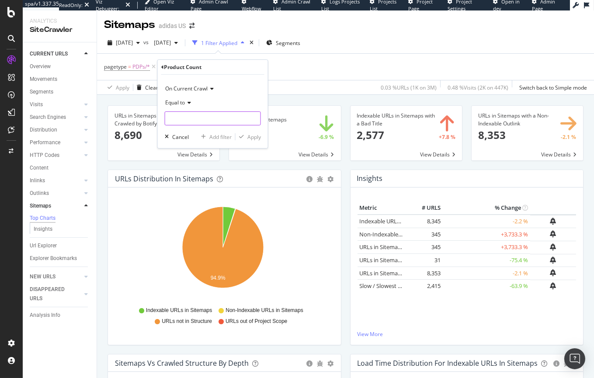
click at [191, 116] on input "number" at bounding box center [213, 118] width 96 height 14
click at [186, 101] on icon at bounding box center [188, 102] width 6 height 5
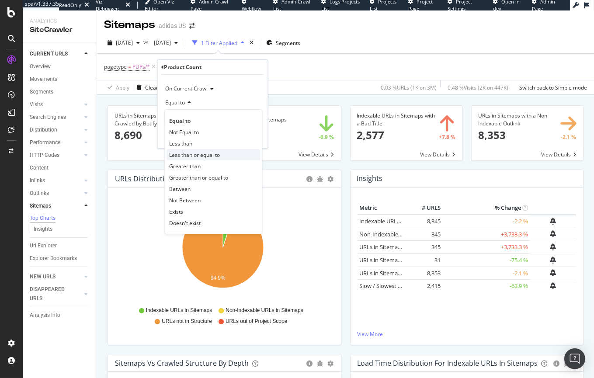
click at [193, 153] on span "Less than or equal to" at bounding box center [194, 154] width 51 height 7
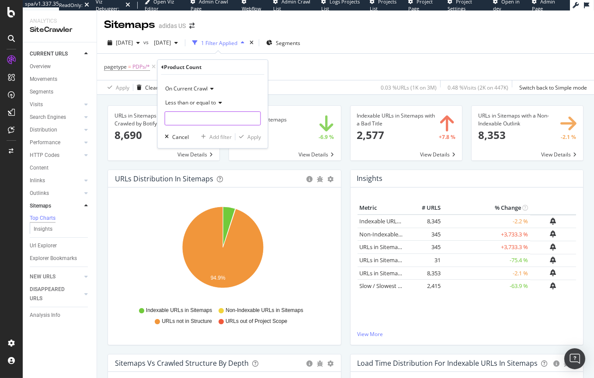
click at [193, 119] on input "number" at bounding box center [213, 118] width 96 height 14
type input "1"
click at [258, 137] on div "Apply" at bounding box center [254, 136] width 14 height 7
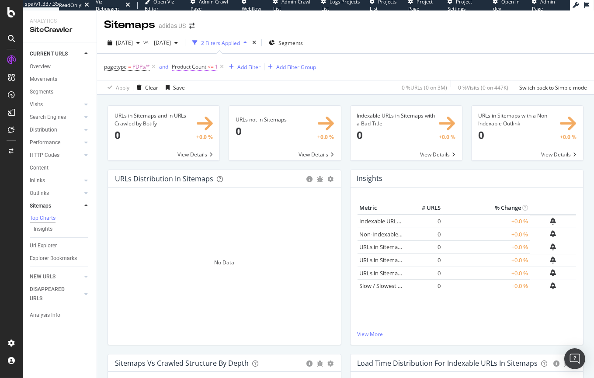
click at [193, 67] on span "Product Count" at bounding box center [189, 66] width 35 height 7
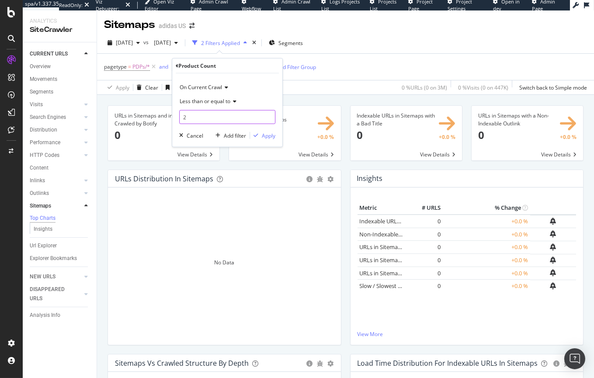
type input "2"
click at [268, 115] on input "2" at bounding box center [227, 117] width 96 height 14
click at [265, 134] on div "Apply" at bounding box center [269, 135] width 14 height 7
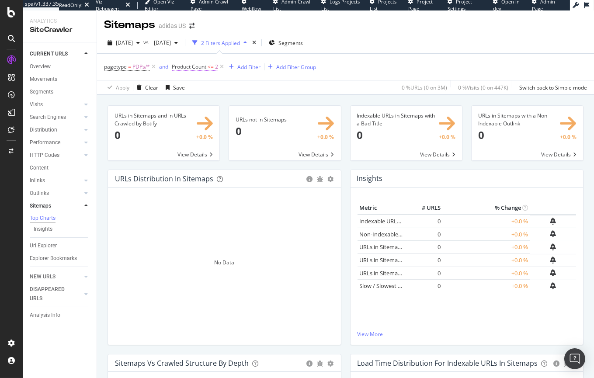
click at [218, 65] on span "2" at bounding box center [216, 67] width 3 height 12
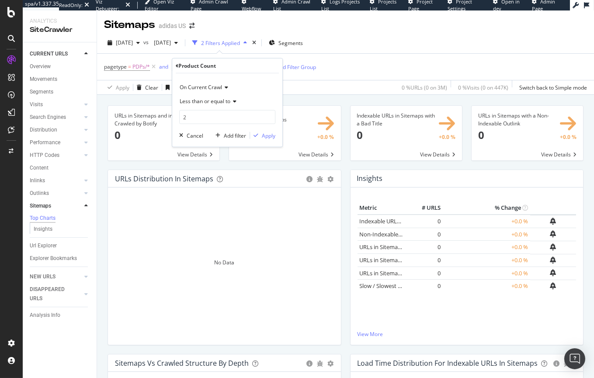
click at [229, 103] on span "Less than or equal to" at bounding box center [205, 100] width 51 height 7
click at [258, 83] on div "On Current Crawl" at bounding box center [227, 87] width 96 height 14
click at [262, 67] on div "Product Count" at bounding box center [227, 66] width 103 height 15
click at [201, 123] on input "2" at bounding box center [227, 117] width 96 height 14
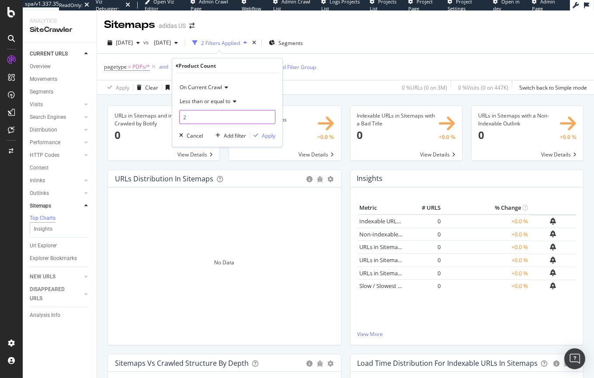
click at [199, 120] on input "2" at bounding box center [227, 117] width 96 height 14
type input "3"
click at [271, 135] on div "Apply" at bounding box center [269, 135] width 14 height 7
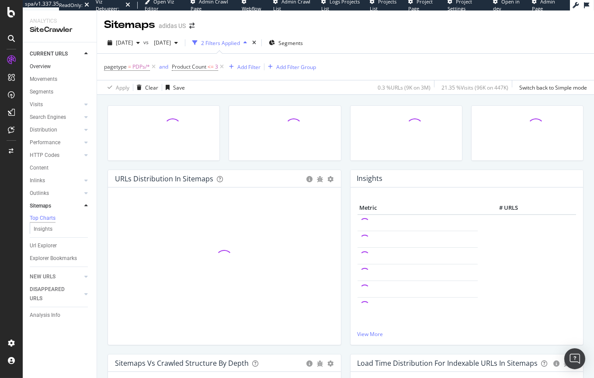
click at [51, 68] on link "Overview" at bounding box center [60, 66] width 61 height 9
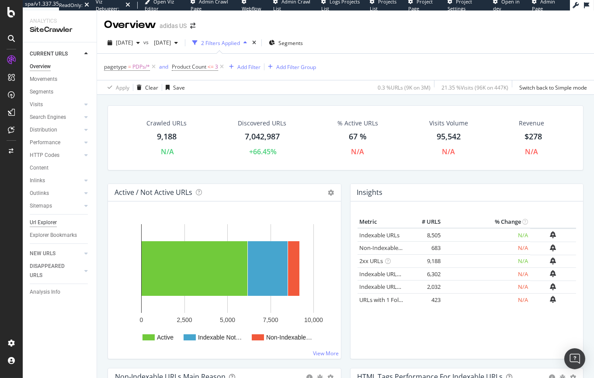
click at [42, 227] on div "Url Explorer" at bounding box center [43, 222] width 27 height 9
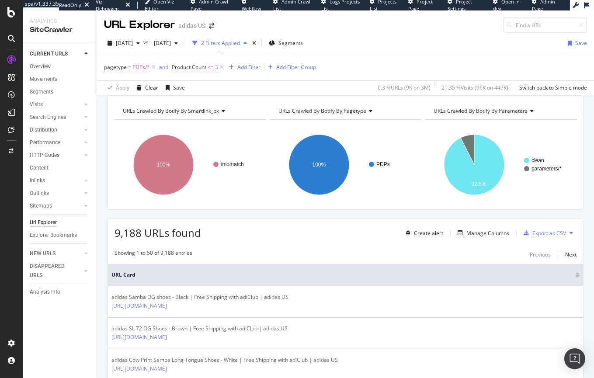
click at [193, 67] on span "Product Count" at bounding box center [189, 66] width 35 height 7
click at [267, 115] on input "4" at bounding box center [227, 118] width 96 height 14
click at [268, 121] on input "4" at bounding box center [227, 118] width 96 height 14
click at [268, 118] on input "3" at bounding box center [227, 118] width 96 height 14
click at [268, 118] on input "2" at bounding box center [227, 118] width 96 height 14
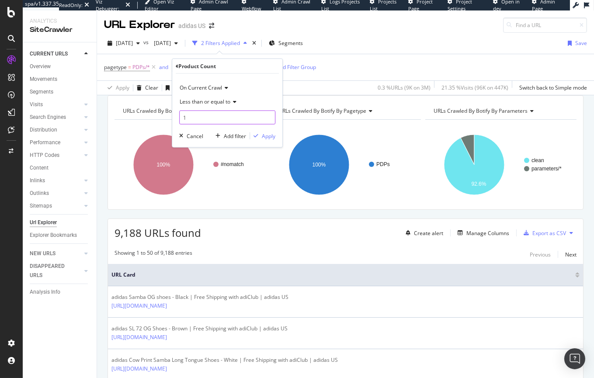
type input "1"
click at [268, 118] on input "1" at bounding box center [227, 118] width 96 height 14
click at [272, 135] on div "Apply" at bounding box center [269, 135] width 14 height 7
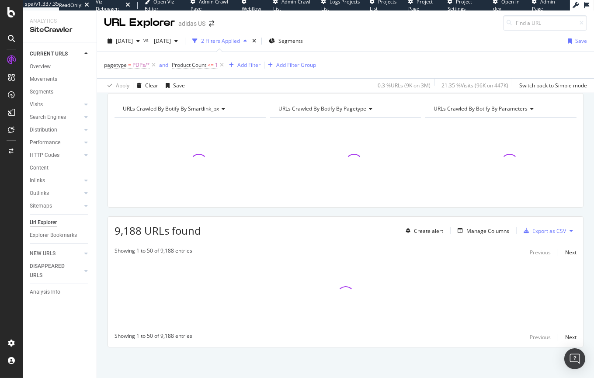
scroll to position [12, 0]
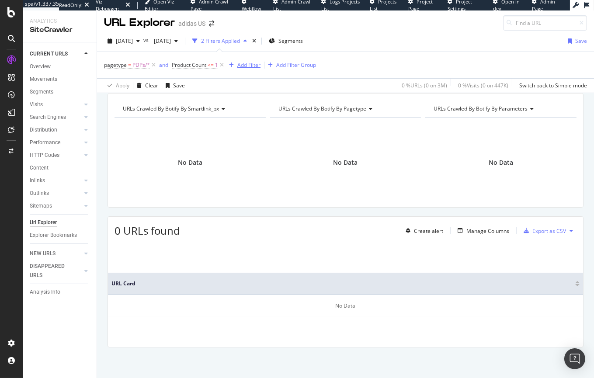
click at [246, 61] on div "Add Filter" at bounding box center [248, 64] width 23 height 7
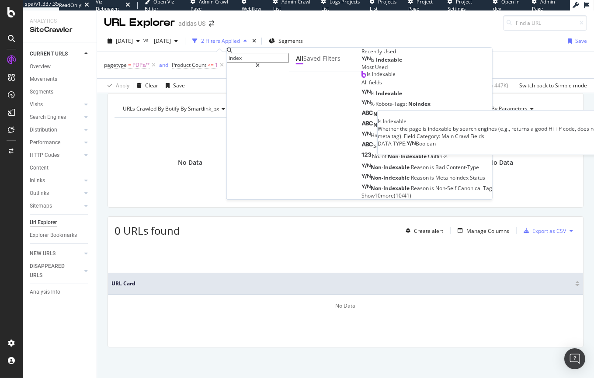
type input "index"
click at [361, 63] on div "Is Indexable" at bounding box center [381, 59] width 41 height 7
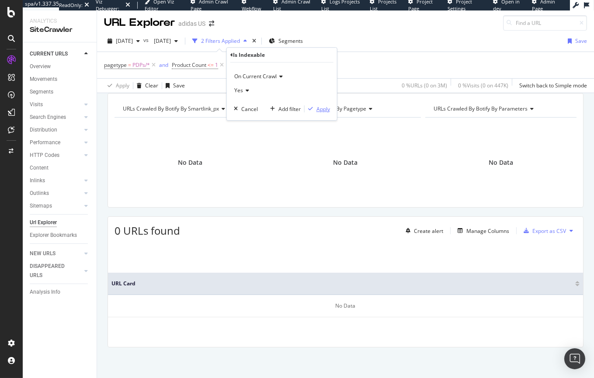
click at [319, 107] on div "Apply" at bounding box center [323, 108] width 14 height 7
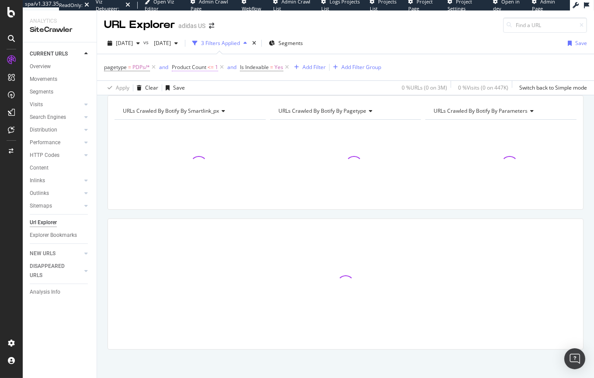
click at [198, 67] on span "Product Count" at bounding box center [189, 66] width 35 height 7
type input "2"
click at [268, 116] on input "2" at bounding box center [227, 118] width 96 height 14
click at [258, 136] on div "button" at bounding box center [256, 135] width 12 height 5
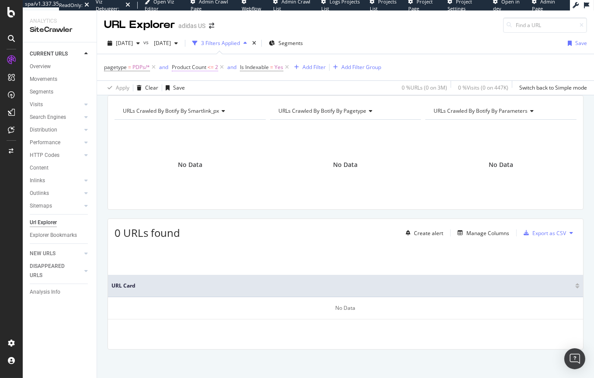
click at [195, 69] on span "Product Count" at bounding box center [189, 66] width 35 height 7
click at [136, 68] on span "PDPs/*" at bounding box center [140, 67] width 17 height 12
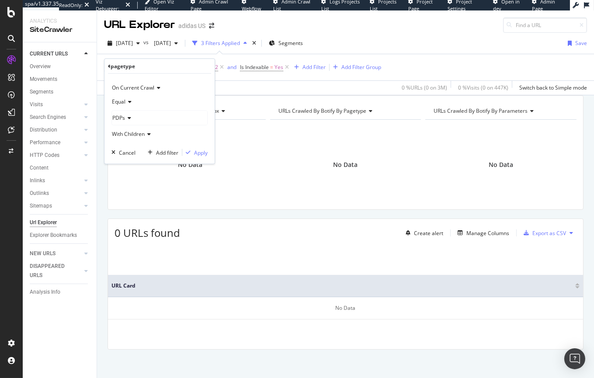
click at [127, 122] on div "PDPs" at bounding box center [159, 118] width 95 height 14
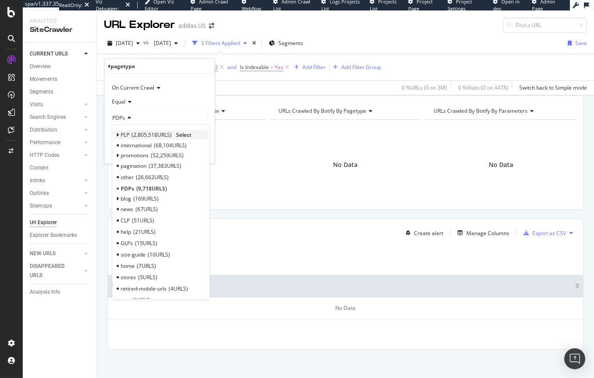
click at [126, 136] on span "PLP" at bounding box center [125, 134] width 9 height 7
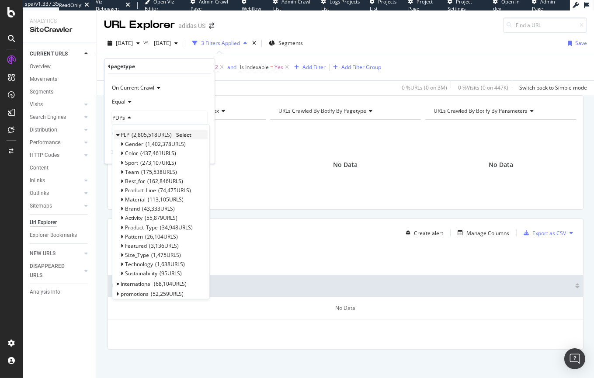
click at [186, 135] on span "Select" at bounding box center [183, 134] width 15 height 7
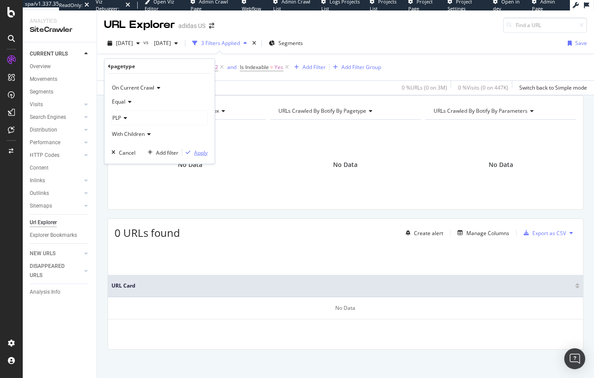
click at [201, 153] on div "Apply" at bounding box center [201, 152] width 14 height 7
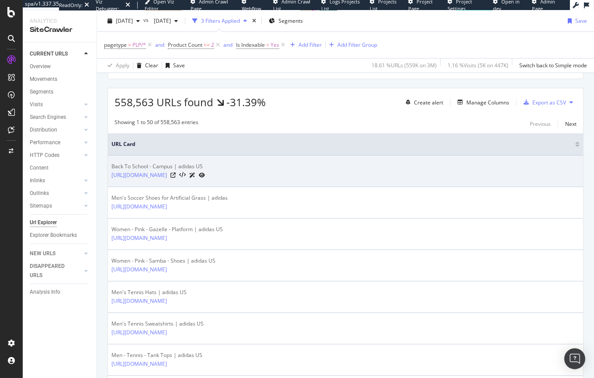
scroll to position [131, 0]
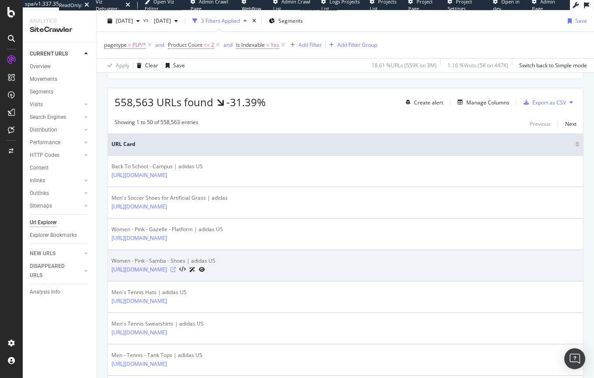
click at [176, 272] on icon at bounding box center [172, 269] width 5 height 5
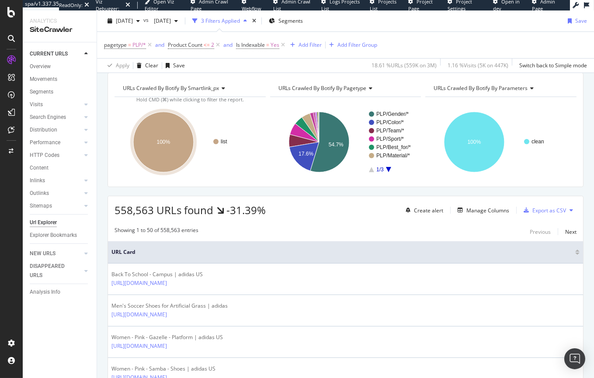
scroll to position [0, 0]
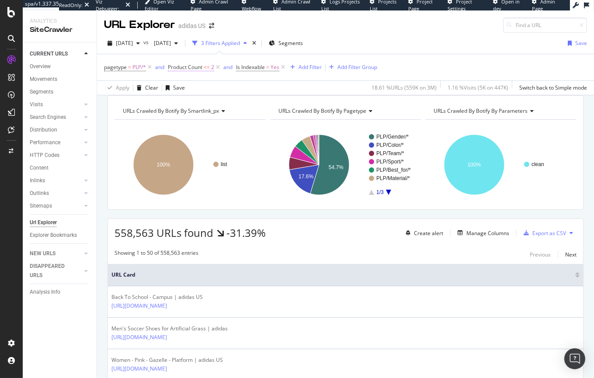
click at [183, 68] on span "Product Count" at bounding box center [185, 66] width 35 height 7
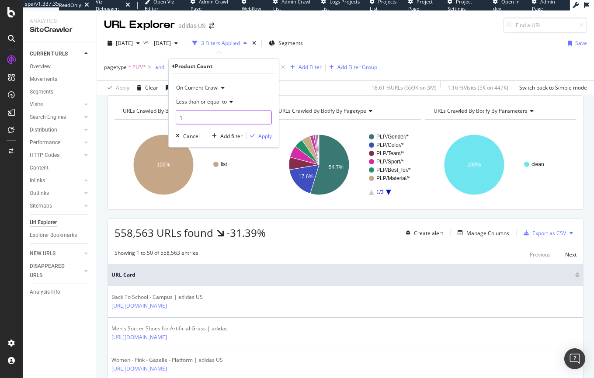
type input "1"
click at [267, 120] on input "1" at bounding box center [224, 118] width 96 height 14
click at [266, 138] on div "Apply" at bounding box center [265, 135] width 14 height 7
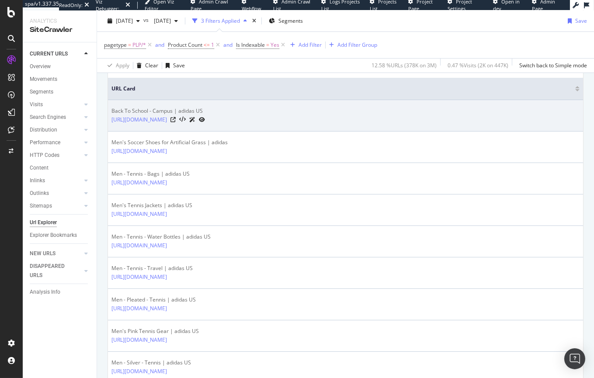
scroll to position [246, 0]
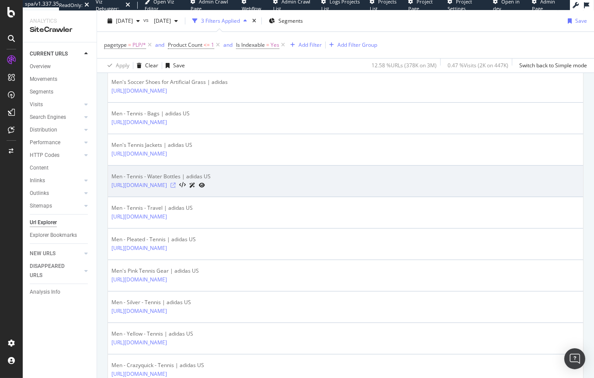
click at [176, 188] on icon at bounding box center [172, 185] width 5 height 5
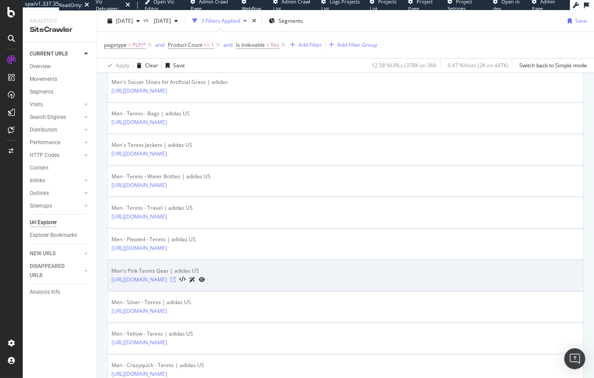
click at [176, 282] on icon at bounding box center [172, 279] width 5 height 5
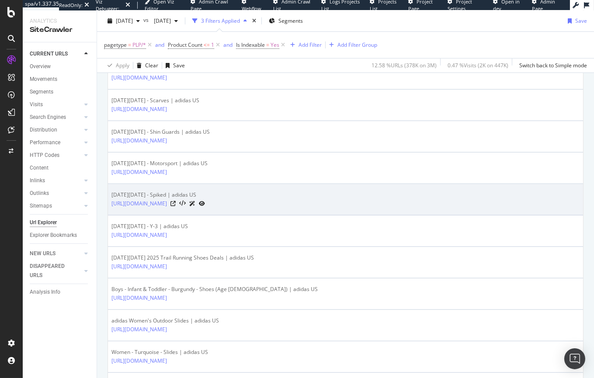
scroll to position [1280, 0]
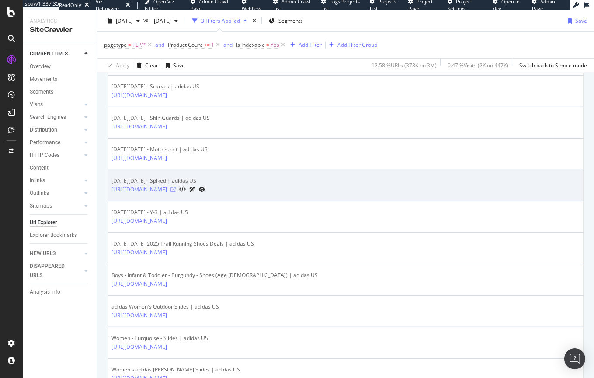
click at [176, 192] on icon at bounding box center [172, 189] width 5 height 5
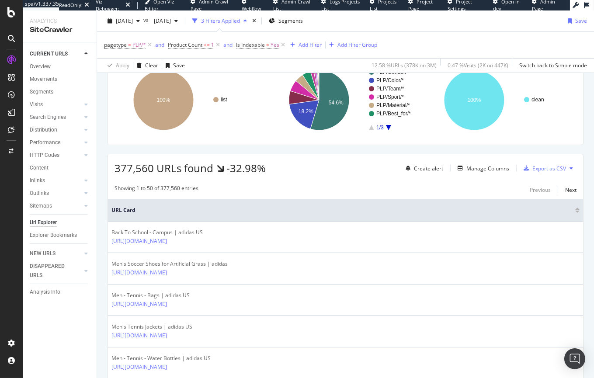
scroll to position [0, 0]
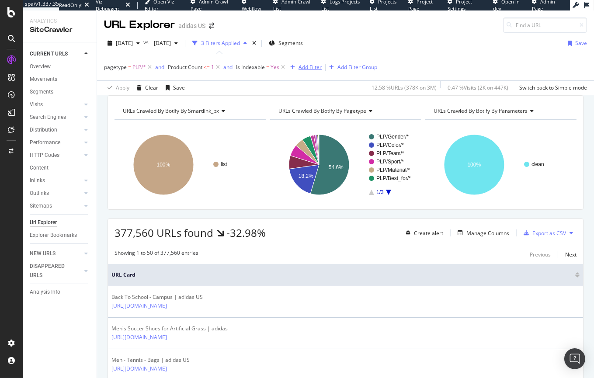
click at [311, 69] on div "Add Filter" at bounding box center [309, 66] width 23 height 7
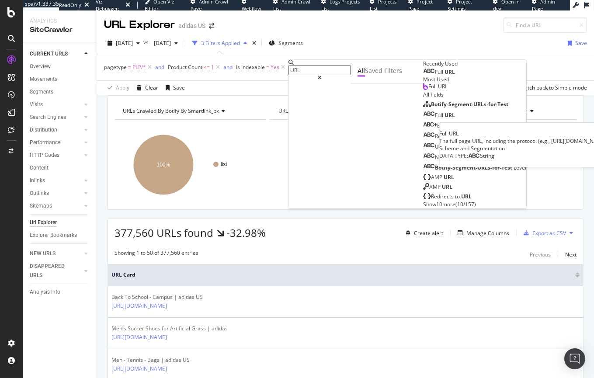
type input "URL"
click at [444, 76] on span "URL" at bounding box center [449, 72] width 10 height 7
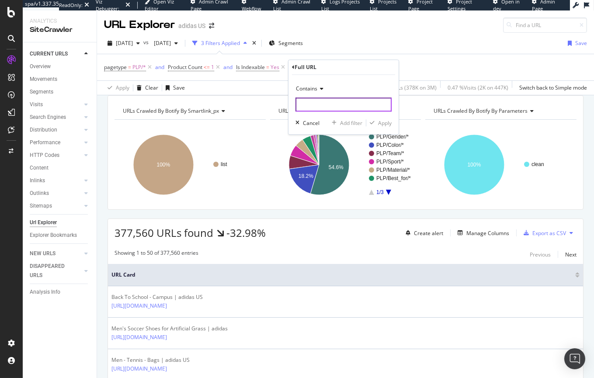
click at [312, 108] on input "text" at bounding box center [343, 105] width 96 height 14
type input "black_friday"
click at [392, 121] on div "Contains black_friday Cancel Add filter Apply" at bounding box center [343, 104] width 110 height 59
click at [389, 121] on div "Apply" at bounding box center [385, 122] width 14 height 7
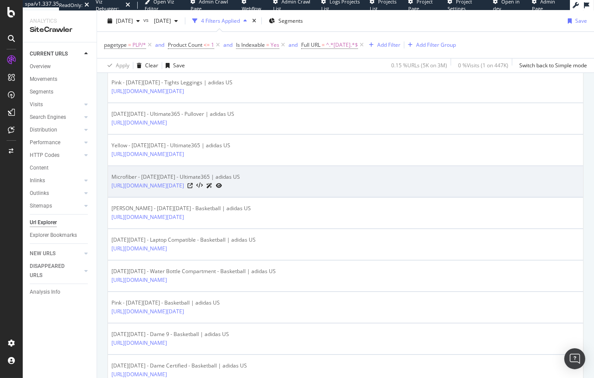
scroll to position [1123, 0]
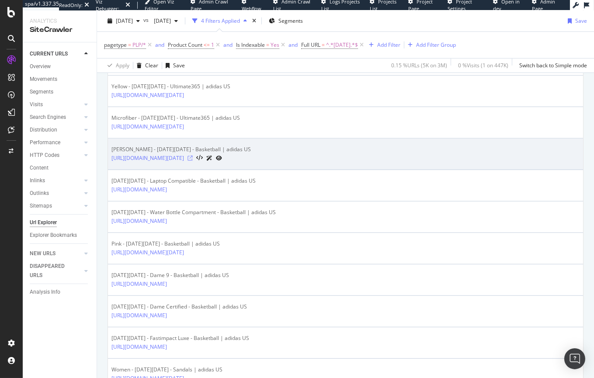
click at [193, 161] on icon at bounding box center [189, 158] width 5 height 5
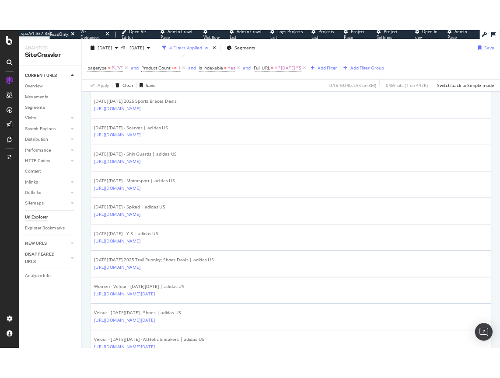
scroll to position [0, 0]
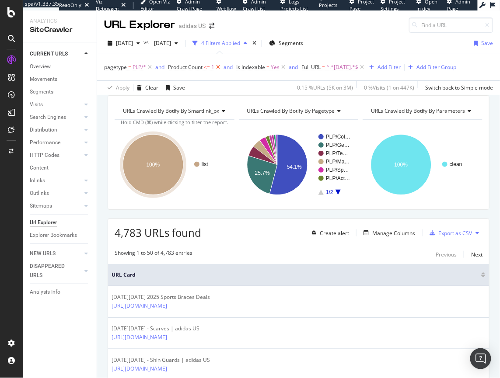
click at [219, 68] on icon at bounding box center [217, 67] width 7 height 9
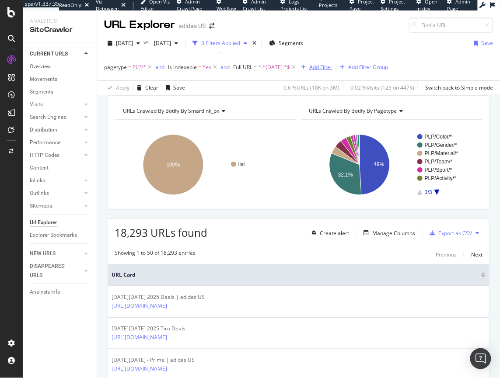
click at [305, 69] on icon "button" at bounding box center [303, 67] width 5 height 5
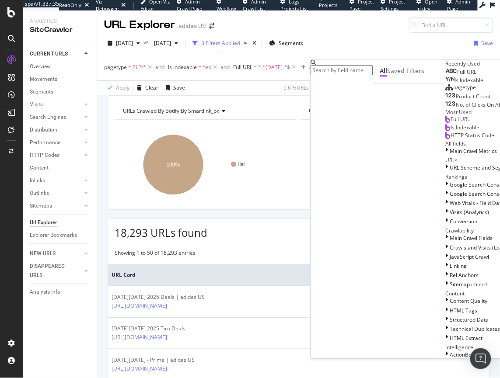
click at [456, 101] on span "Product Count" at bounding box center [473, 96] width 35 height 7
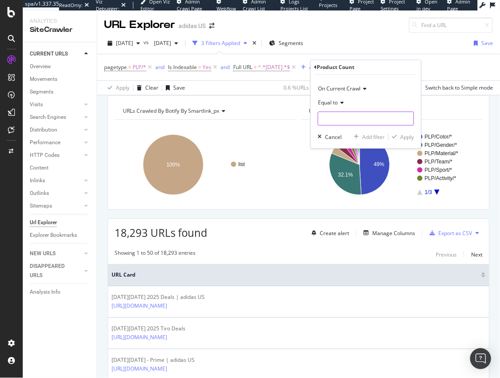
click at [342, 120] on input "number" at bounding box center [366, 119] width 96 height 14
click at [406, 120] on input "-1" at bounding box center [366, 119] width 96 height 14
click at [406, 117] on input "0" at bounding box center [366, 119] width 96 height 14
click at [339, 104] on icon at bounding box center [341, 103] width 6 height 5
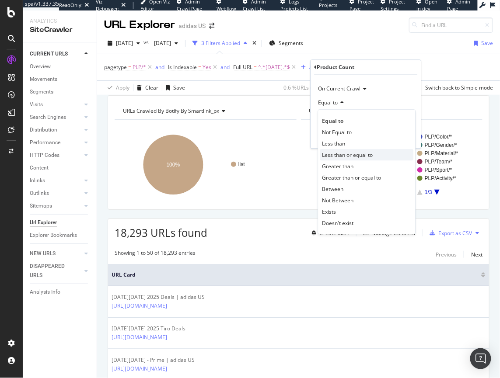
click at [337, 155] on span "Less than or equal to" at bounding box center [347, 154] width 51 height 7
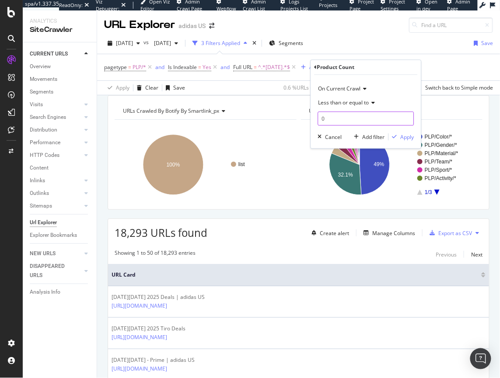
click at [326, 117] on input "0" at bounding box center [366, 119] width 96 height 14
type input "1"
click at [404, 136] on div "Apply" at bounding box center [407, 136] width 14 height 7
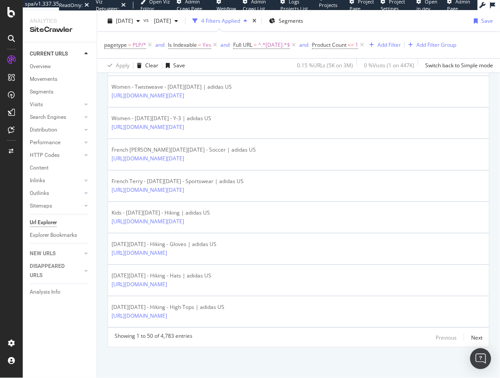
scroll to position [1538, 0]
click at [471, 337] on div "Next" at bounding box center [476, 337] width 11 height 7
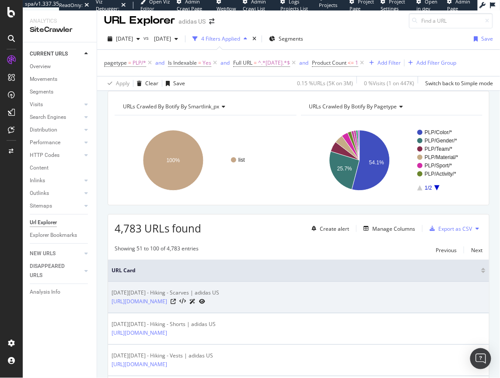
scroll to position [0, 0]
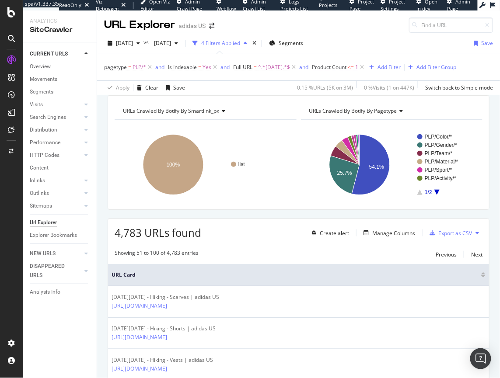
click at [346, 66] on span "Product Count" at bounding box center [329, 66] width 35 height 7
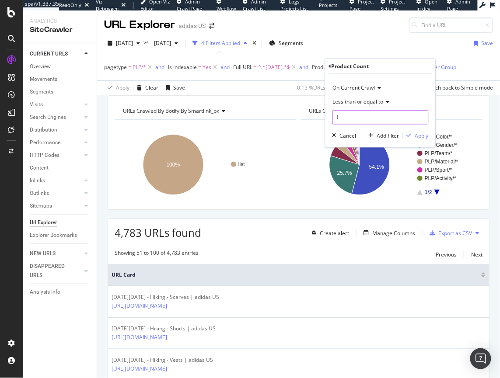
click at [342, 115] on input "1" at bounding box center [380, 118] width 96 height 14
type input "0"
click at [418, 135] on div "Apply" at bounding box center [422, 135] width 14 height 7
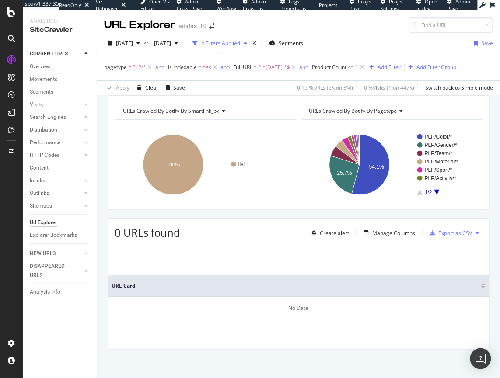
click at [354, 69] on span "<=" at bounding box center [350, 66] width 6 height 7
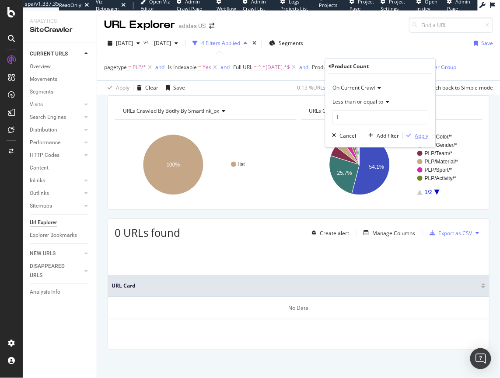
click at [425, 138] on div "Apply" at bounding box center [422, 135] width 14 height 7
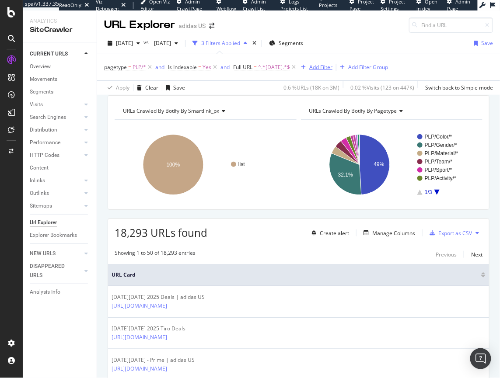
click at [332, 69] on div "Add Filter" at bounding box center [320, 66] width 23 height 7
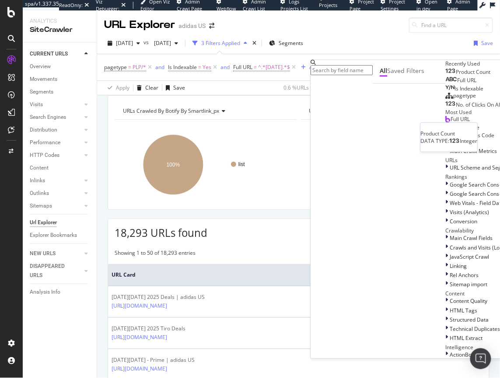
click at [456, 76] on span "Product Count" at bounding box center [473, 72] width 35 height 7
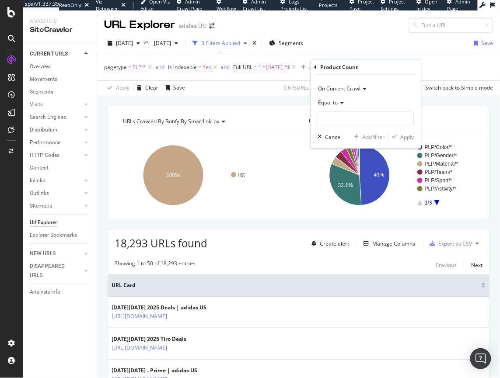
click at [341, 101] on icon at bounding box center [341, 103] width 6 height 5
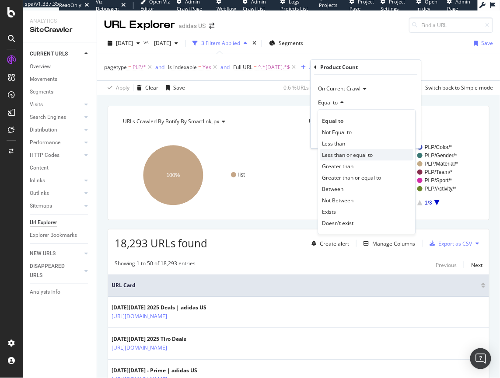
click at [354, 153] on span "Less than or equal to" at bounding box center [347, 154] width 51 height 7
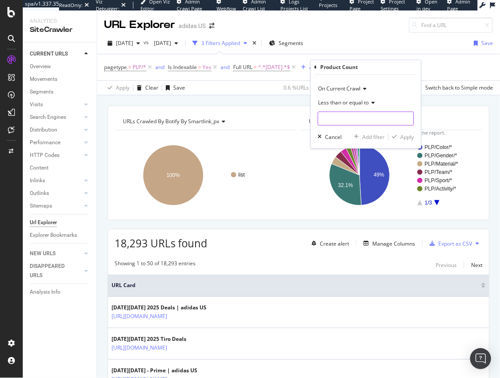
click at [330, 117] on input "number" at bounding box center [366, 119] width 96 height 14
type input "1"
click at [399, 139] on div "button" at bounding box center [395, 137] width 12 height 5
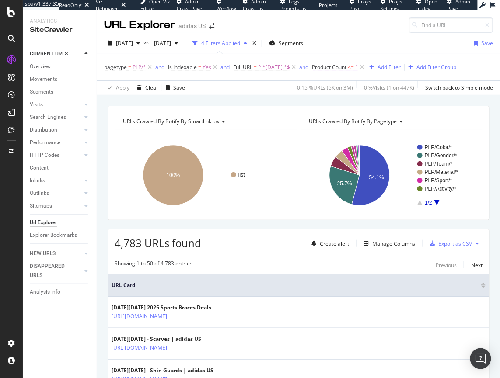
click at [346, 66] on span "Product Count" at bounding box center [329, 66] width 35 height 7
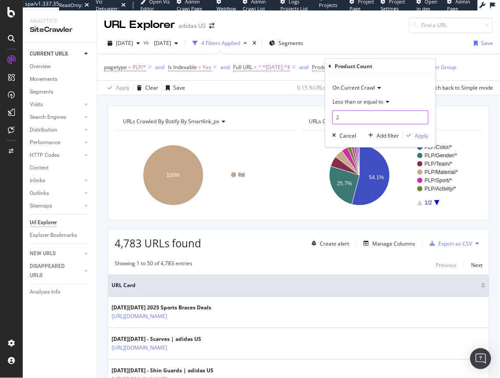
type input "2"
click at [421, 116] on input "2" at bounding box center [380, 118] width 96 height 14
click at [420, 135] on div "Apply" at bounding box center [422, 135] width 14 height 7
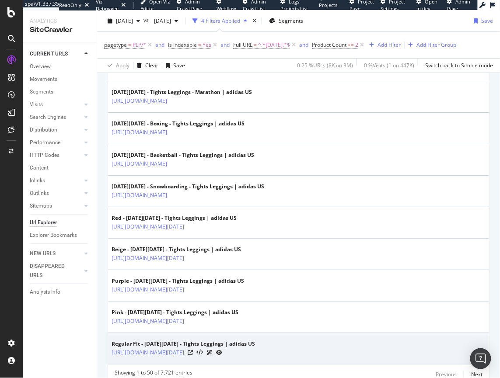
scroll to position [1540, 0]
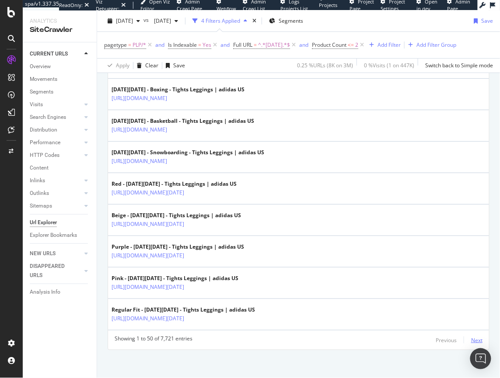
click at [472, 338] on div "Next" at bounding box center [476, 340] width 11 height 7
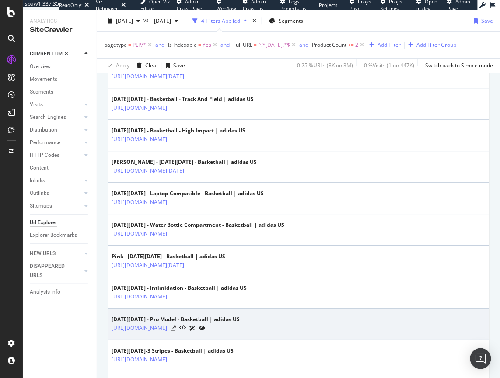
scroll to position [523, 0]
click at [176, 326] on icon at bounding box center [172, 328] width 5 height 5
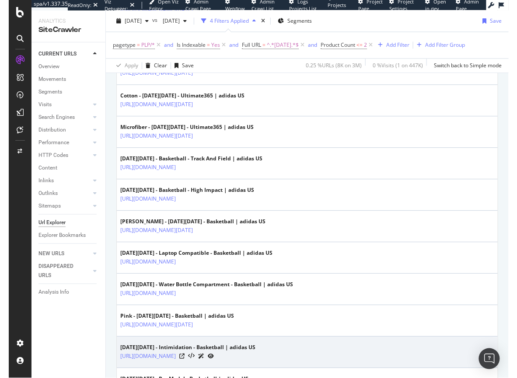
scroll to position [465, 0]
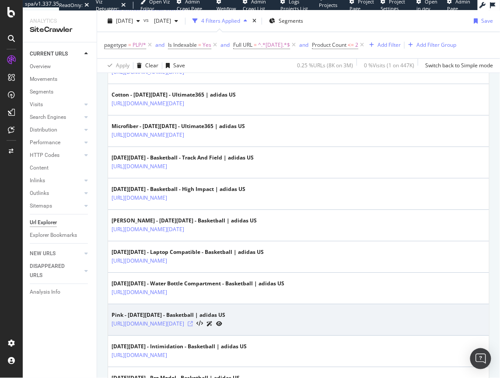
click at [193, 323] on icon at bounding box center [189, 323] width 5 height 5
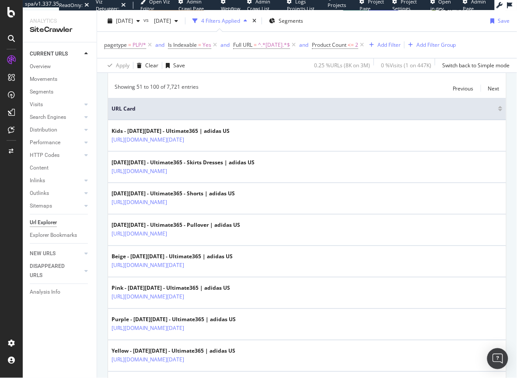
scroll to position [0, 0]
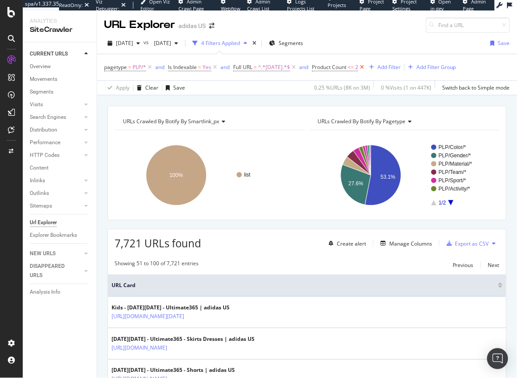
click at [365, 68] on icon at bounding box center [361, 67] width 7 height 9
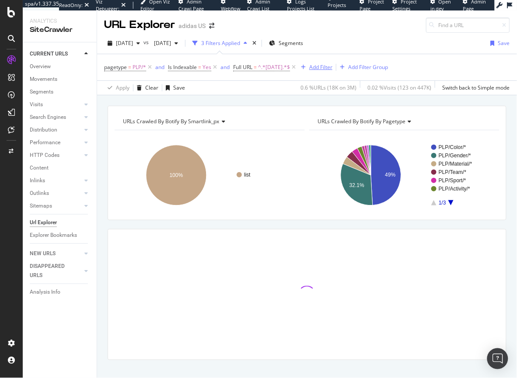
click at [332, 66] on div "Add Filter" at bounding box center [320, 66] width 23 height 7
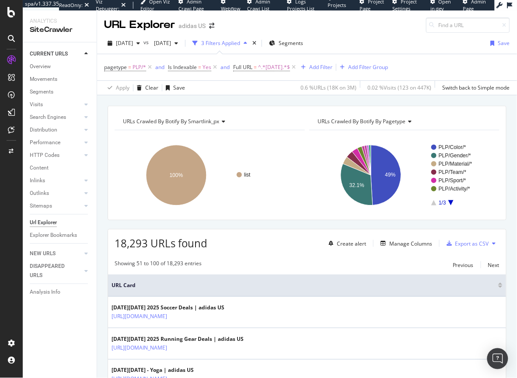
drag, startPoint x: 404, startPoint y: 32, endPoint x: 387, endPoint y: 31, distance: 16.7
click at [404, 32] on div "URL Explorer adidas US" at bounding box center [307, 21] width 420 height 22
click at [297, 67] on icon at bounding box center [293, 67] width 7 height 9
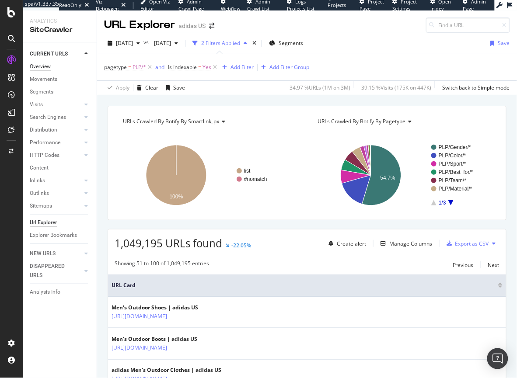
click at [38, 67] on div "Overview" at bounding box center [40, 66] width 21 height 9
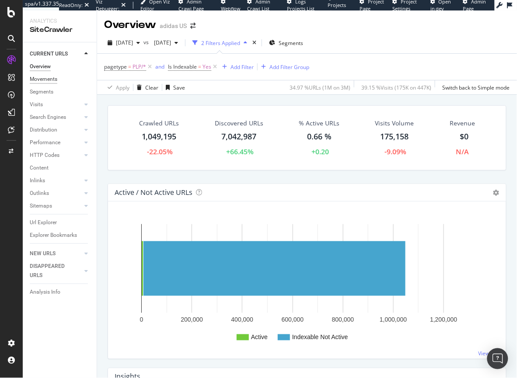
click at [45, 79] on div "Movements" at bounding box center [44, 79] width 28 height 9
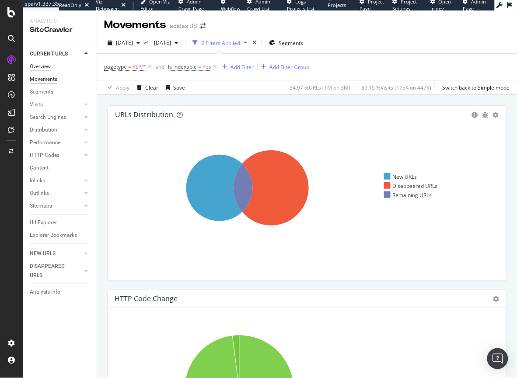
click at [44, 67] on div "Overview" at bounding box center [40, 66] width 21 height 9
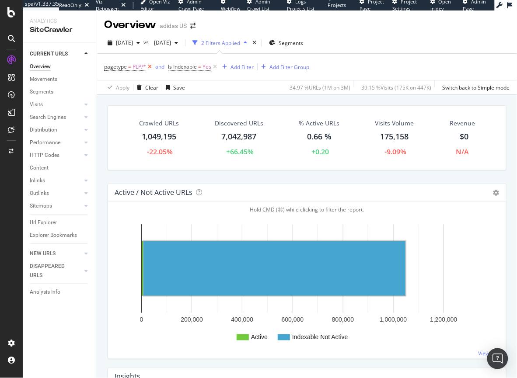
click at [149, 67] on icon at bounding box center [149, 66] width 7 height 9
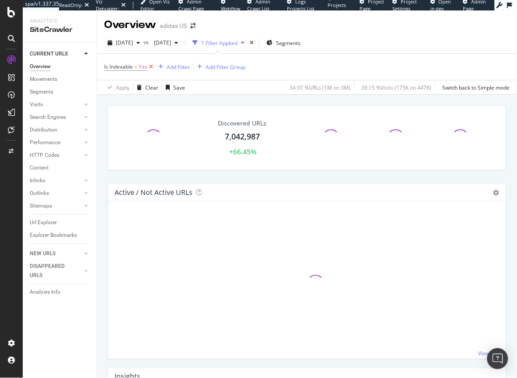
click at [148, 66] on icon at bounding box center [150, 66] width 7 height 9
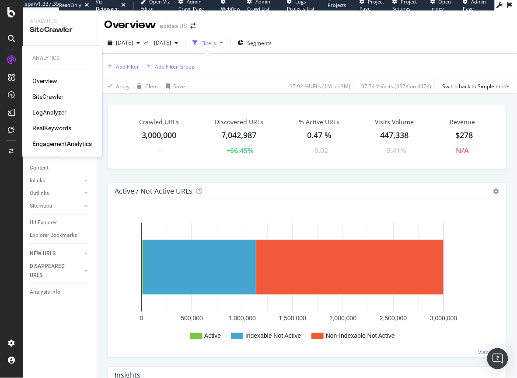
click at [53, 84] on div "Overview" at bounding box center [44, 80] width 25 height 9
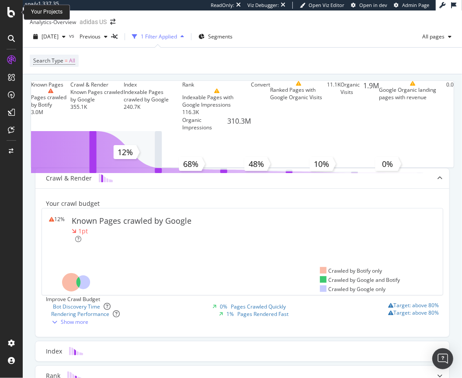
click at [10, 13] on icon at bounding box center [11, 12] width 8 height 10
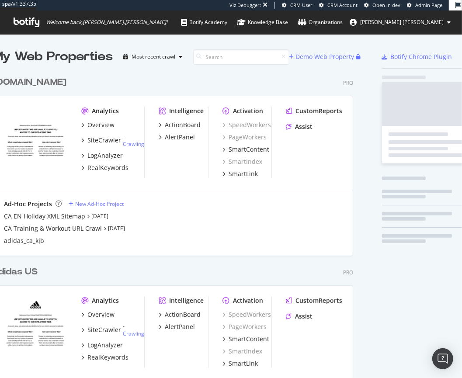
scroll to position [389, 361]
